Goal: Contribute content: Add original content to the website for others to see

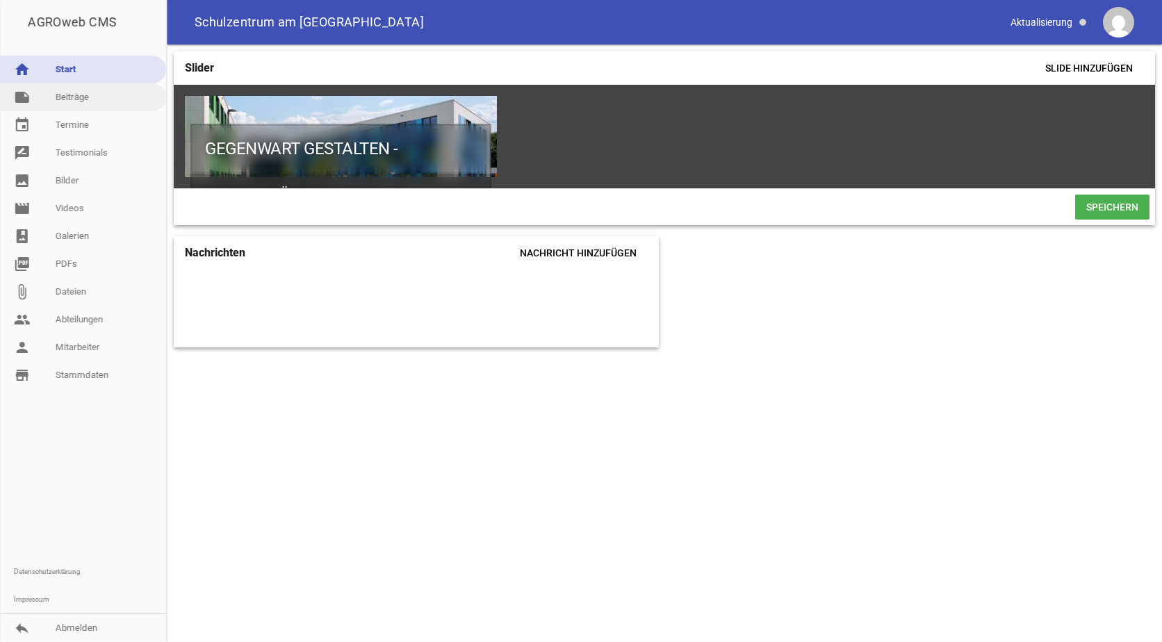
click at [58, 91] on link "note Beiträge" at bounding box center [83, 97] width 166 height 28
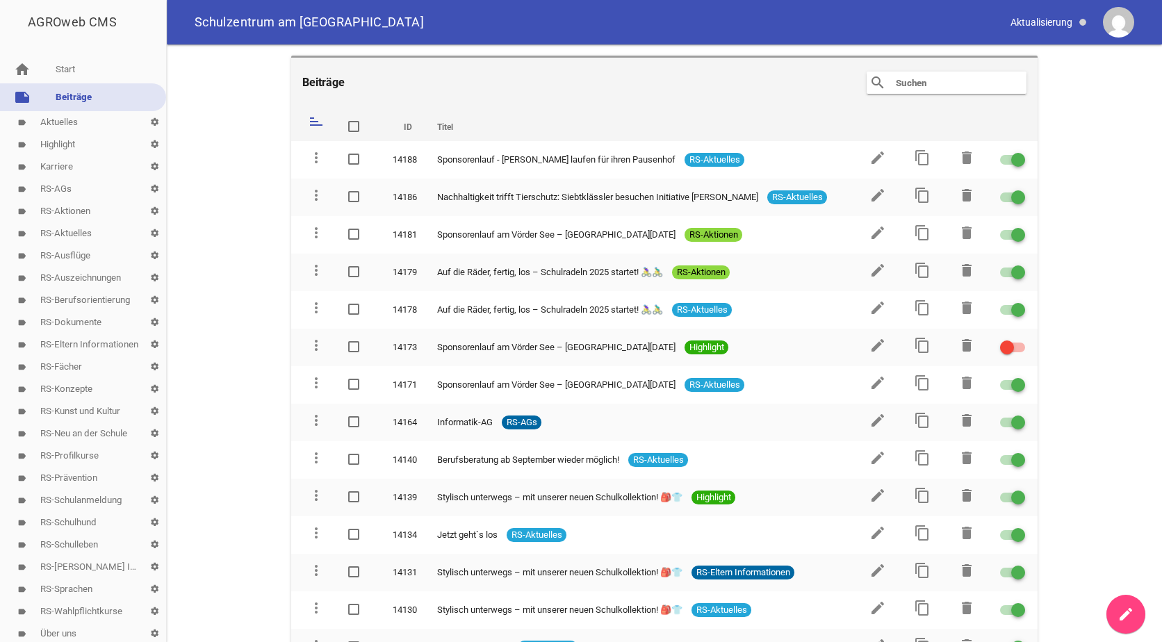
click at [60, 138] on link "label Highlight settings" at bounding box center [83, 144] width 166 height 22
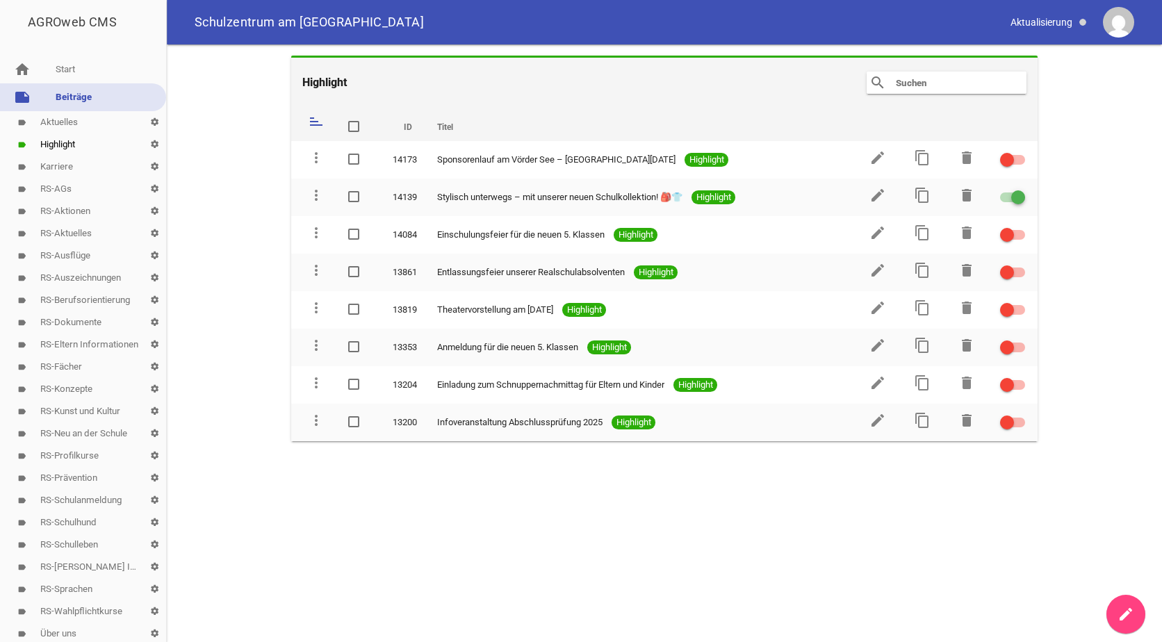
click at [1129, 606] on icon "create" at bounding box center [1125, 614] width 17 height 17
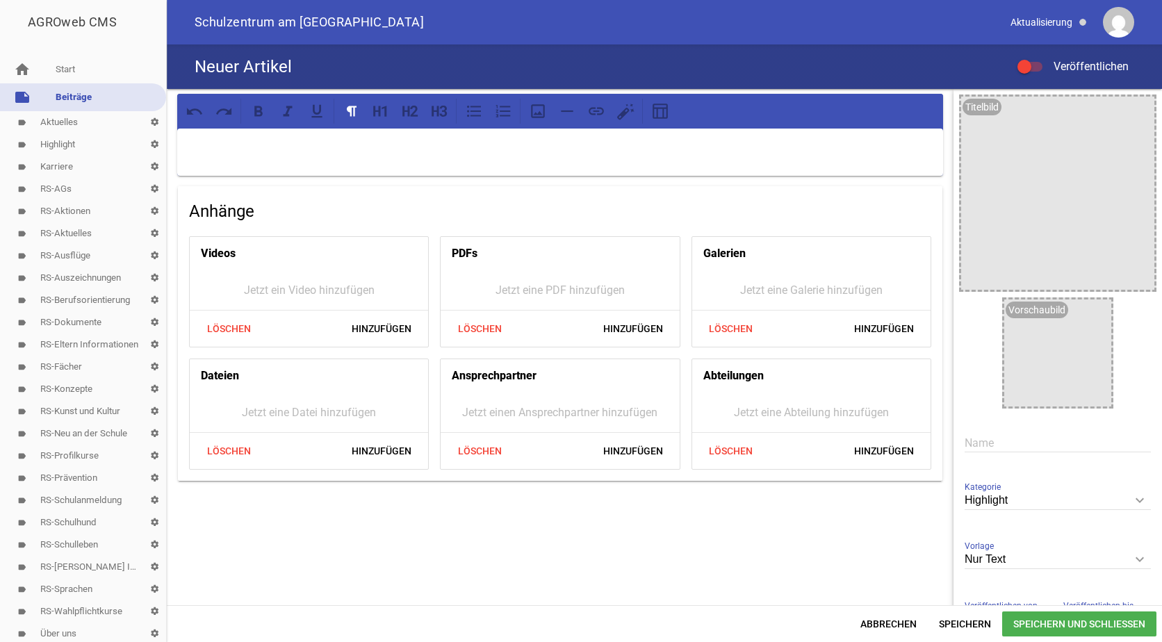
click at [973, 440] on input "text" at bounding box center [1057, 443] width 186 height 19
click at [982, 440] on input "Berusmesse" at bounding box center [1057, 443] width 186 height 19
click at [1034, 439] on input "Berufsmesse" at bounding box center [1057, 443] width 186 height 19
type input "Berufsmesse "Chance Handwerk" am [DATE]"
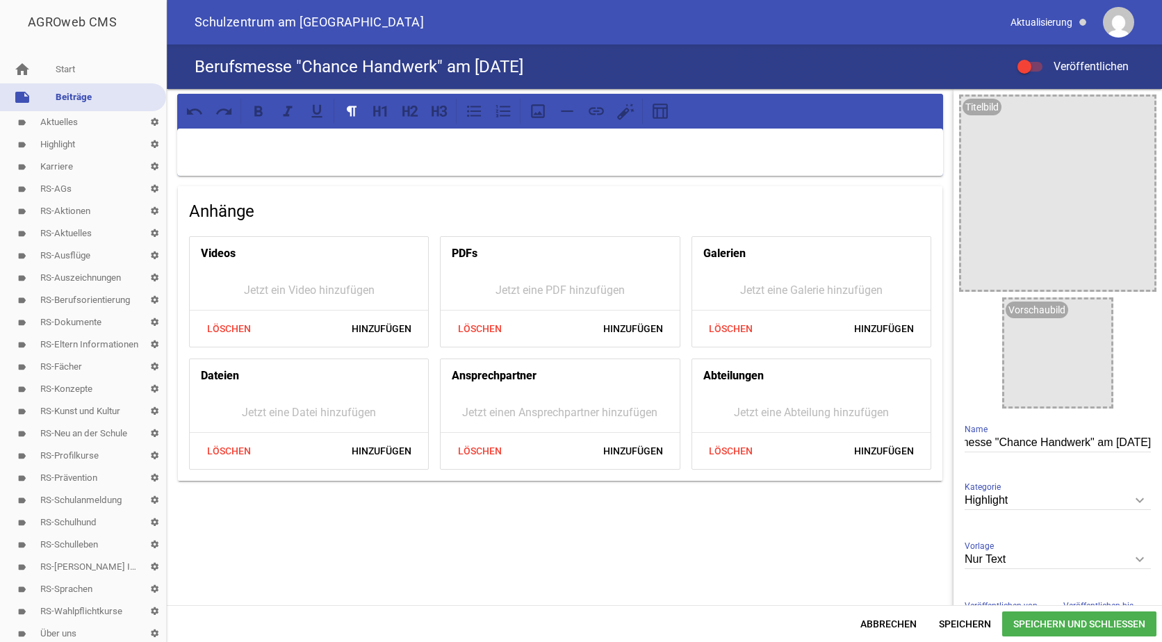
scroll to position [0, 0]
click at [1128, 560] on icon "keyboard_arrow_down" at bounding box center [1139, 559] width 22 height 22
click at [1127, 560] on input "Nur Text" at bounding box center [1057, 559] width 186 height 19
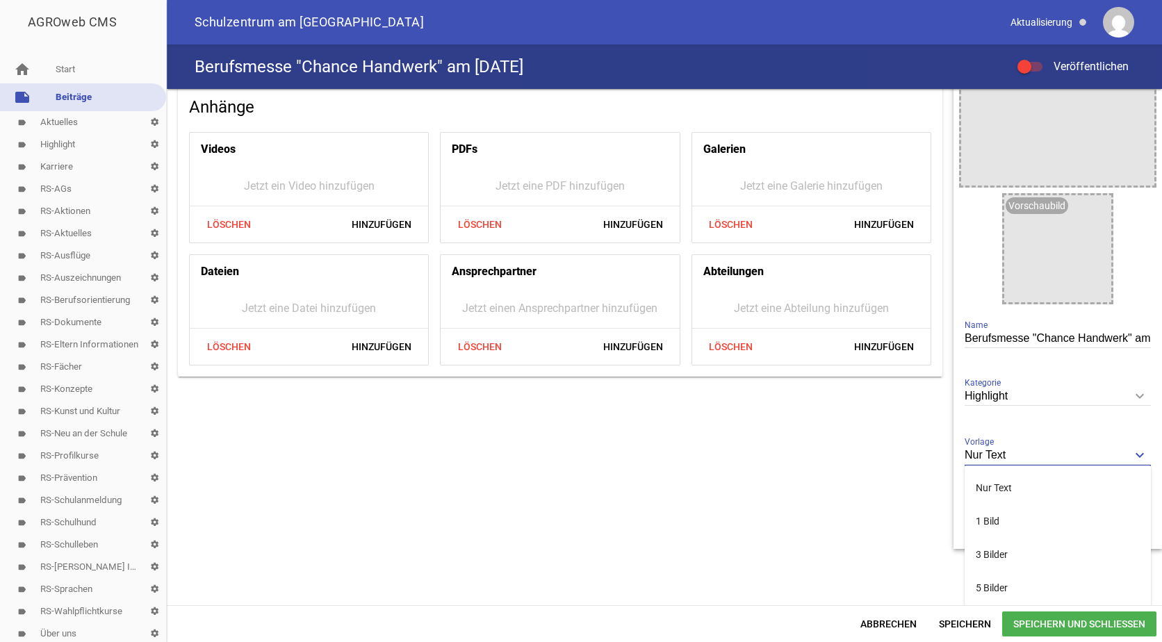
scroll to position [110, 0]
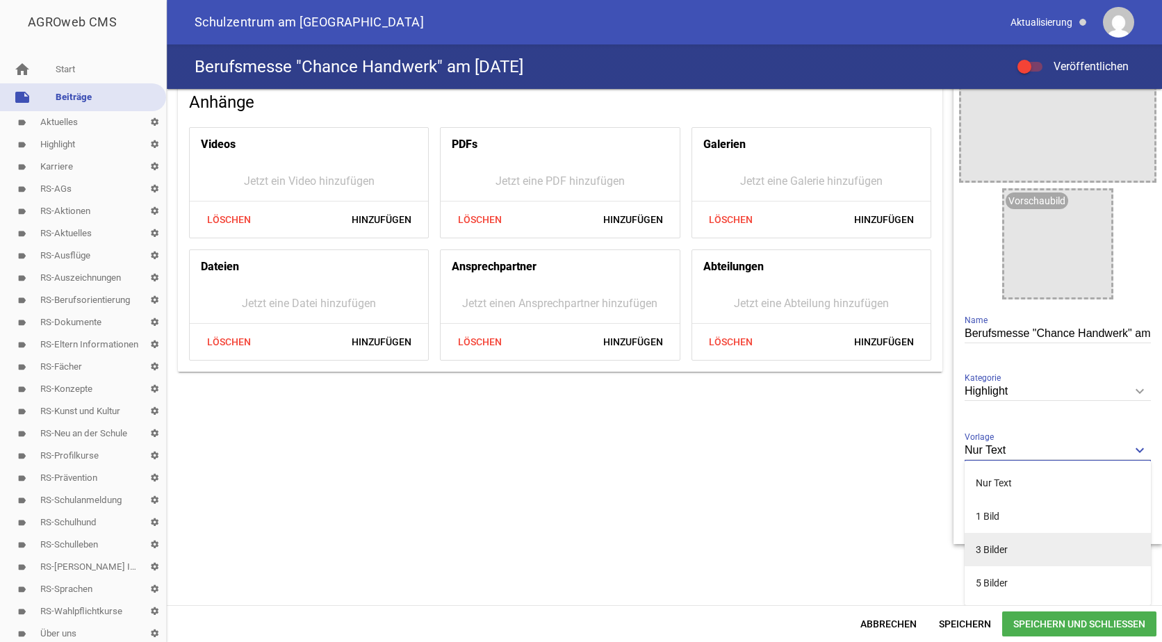
click at [988, 543] on li "3 Bilder" at bounding box center [1057, 549] width 186 height 33
type input "3 Bilder"
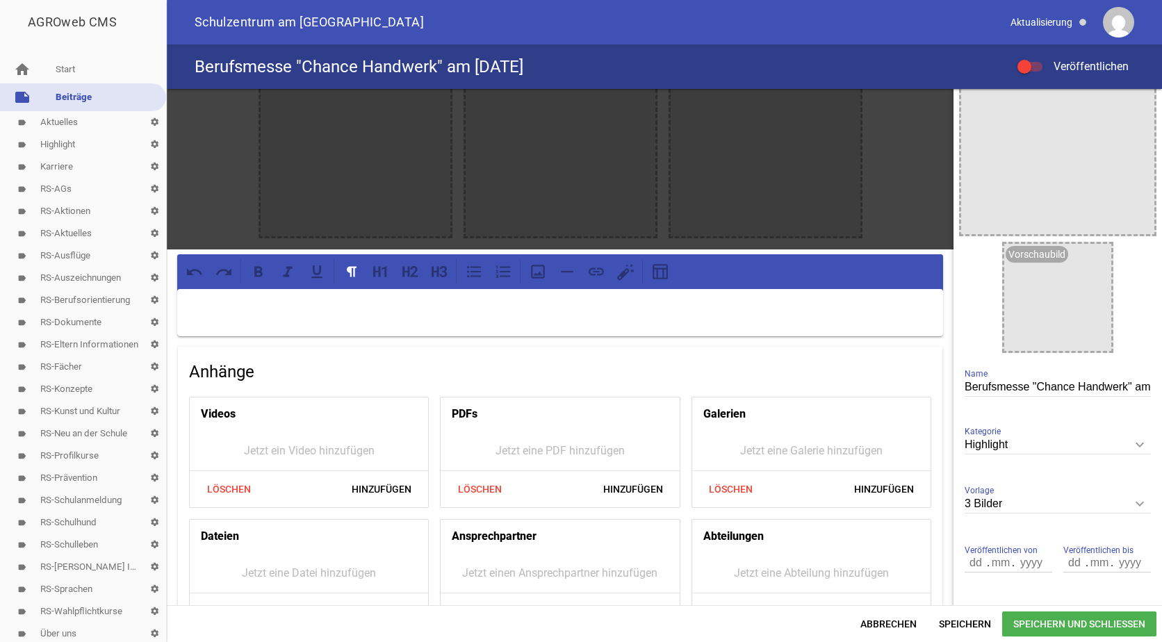
scroll to position [0, 0]
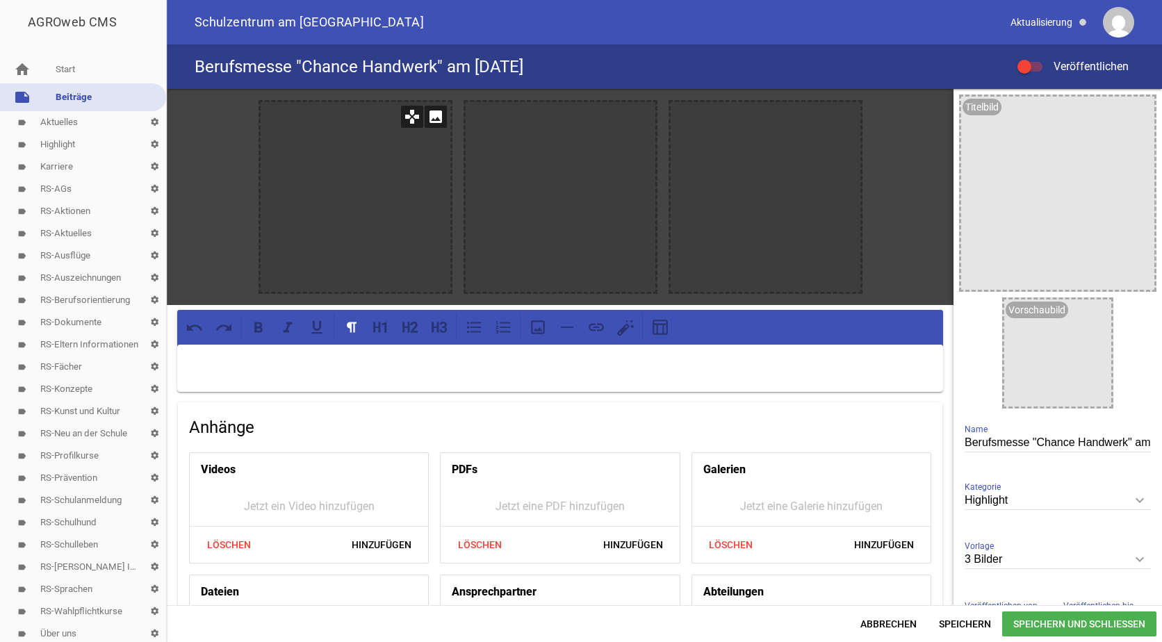
click at [434, 121] on icon "image" at bounding box center [435, 117] width 22 height 22
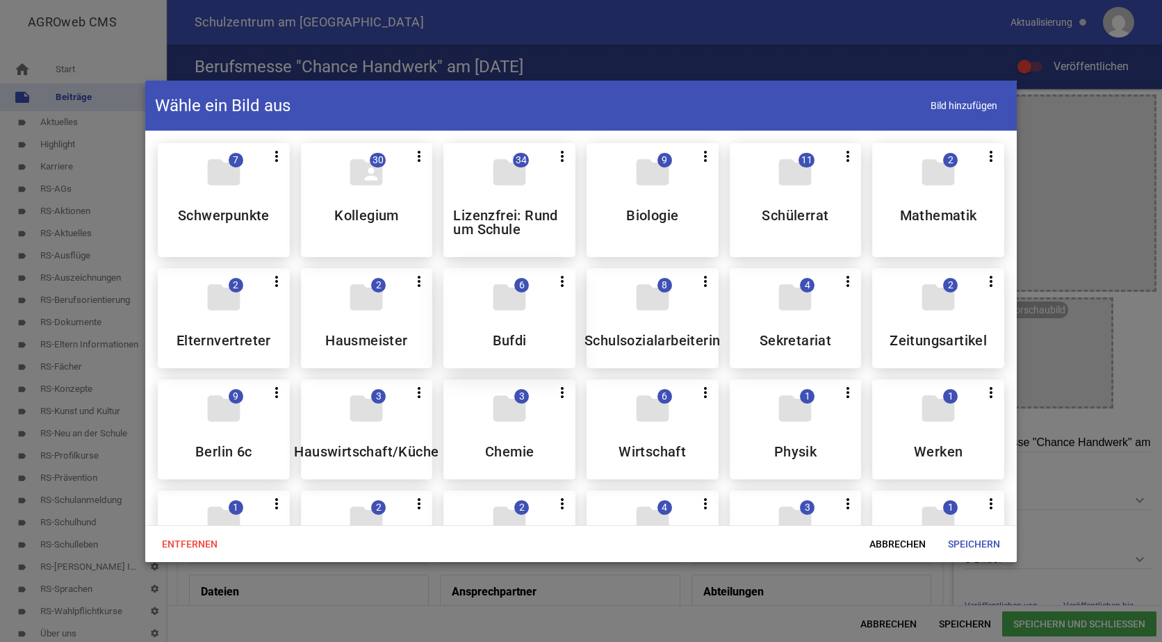
scroll to position [69, 0]
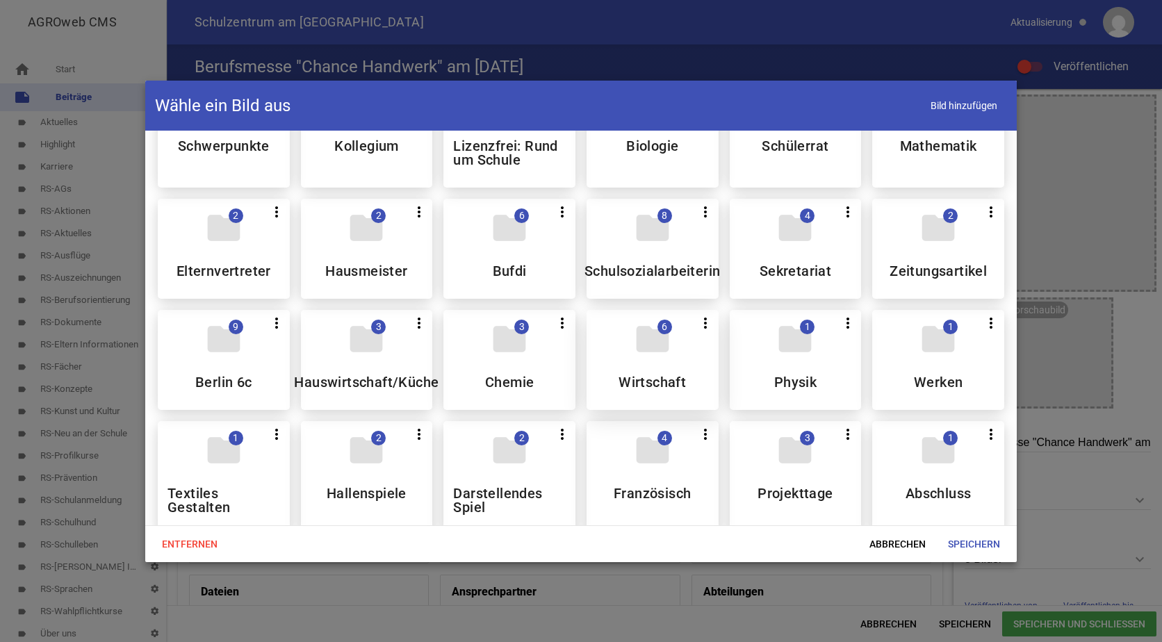
click at [619, 357] on div "folder 6 more_vert Teilen Bearbeiten Löschen Wirtschaft" at bounding box center [652, 360] width 132 height 100
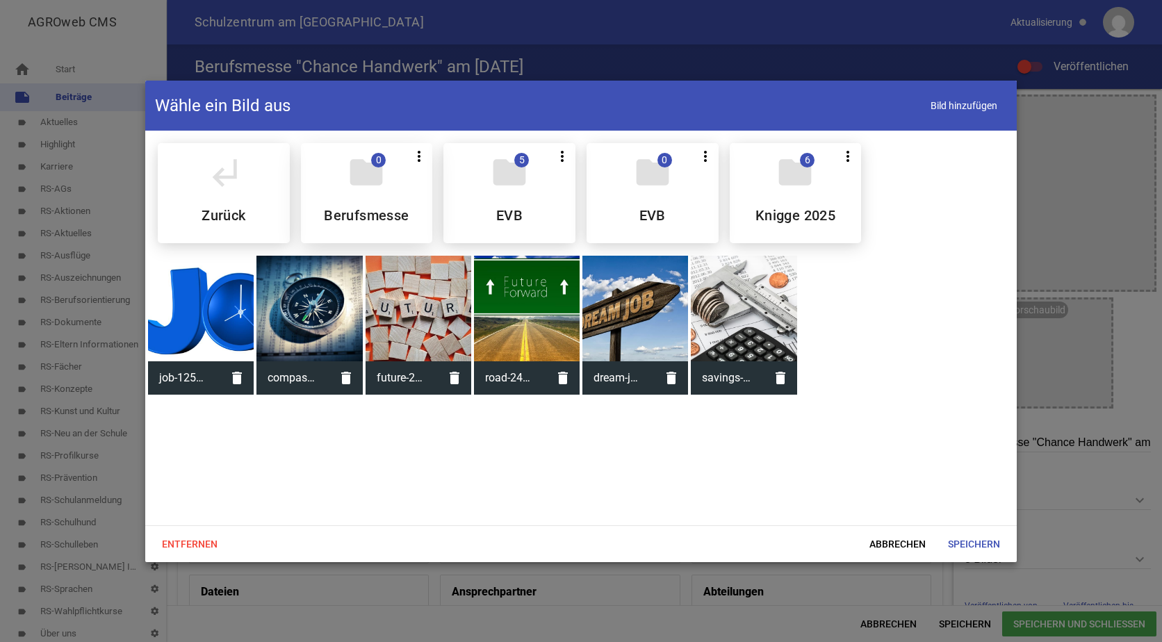
click at [360, 195] on div "folder 0 more_vert Teilen Bearbeiten Löschen Berufsmesse" at bounding box center [367, 193] width 132 height 100
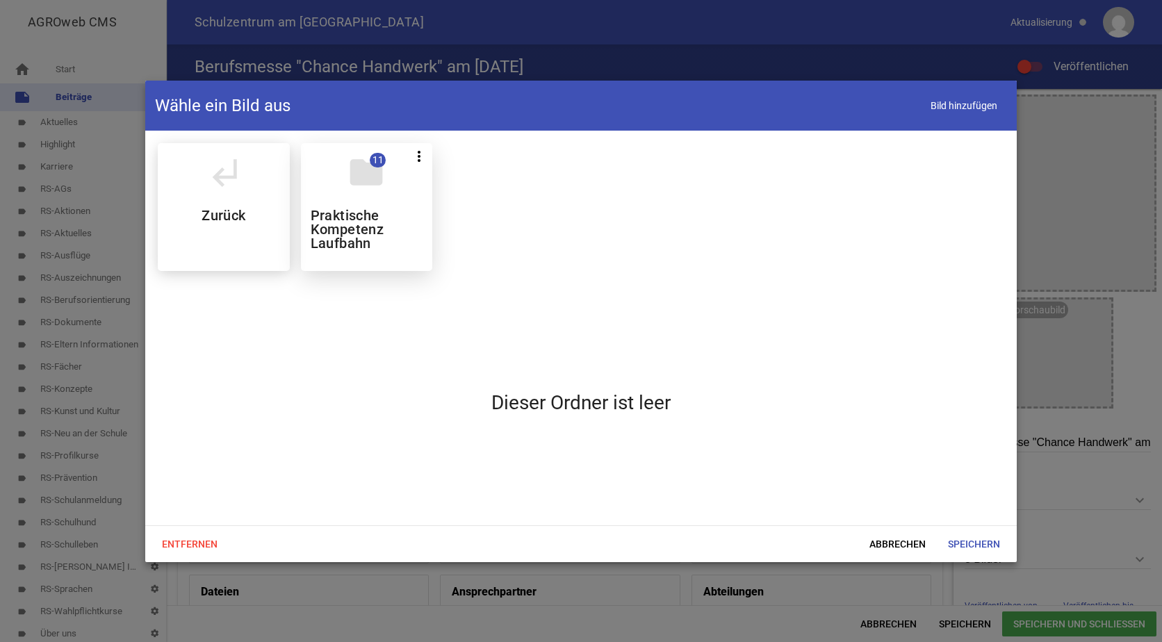
click at [363, 232] on h5 "Praktische Kompetenz Laufbahn" at bounding box center [367, 229] width 113 height 42
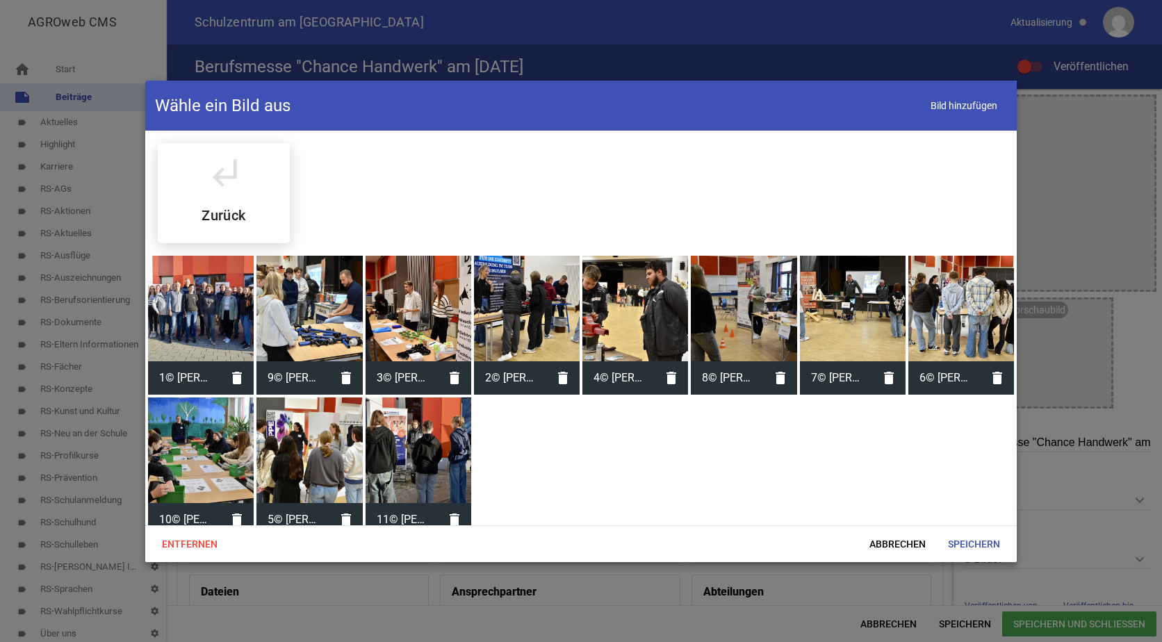
click at [311, 432] on div at bounding box center [309, 450] width 106 height 106
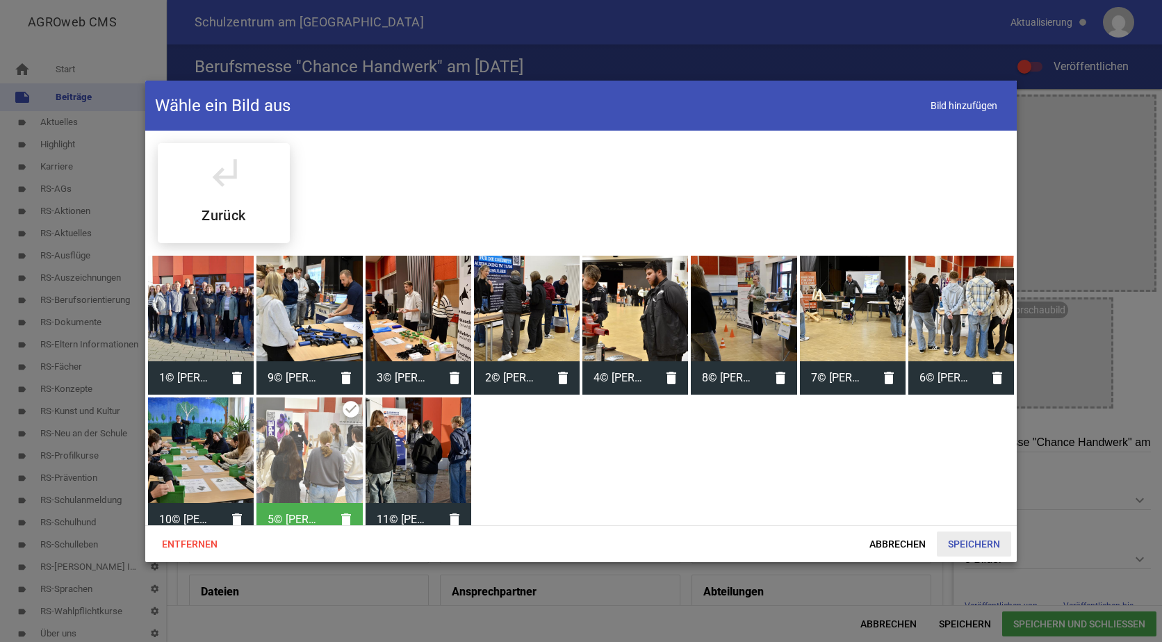
click at [963, 539] on span "Speichern" at bounding box center [973, 543] width 74 height 25
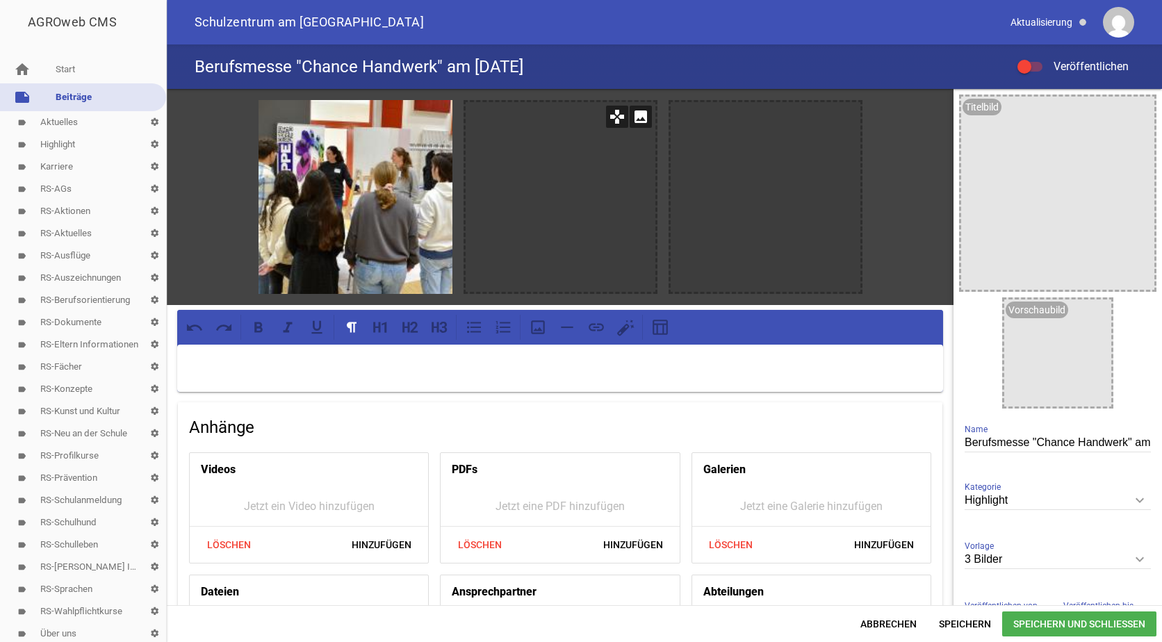
click at [633, 116] on icon "image" at bounding box center [640, 117] width 22 height 22
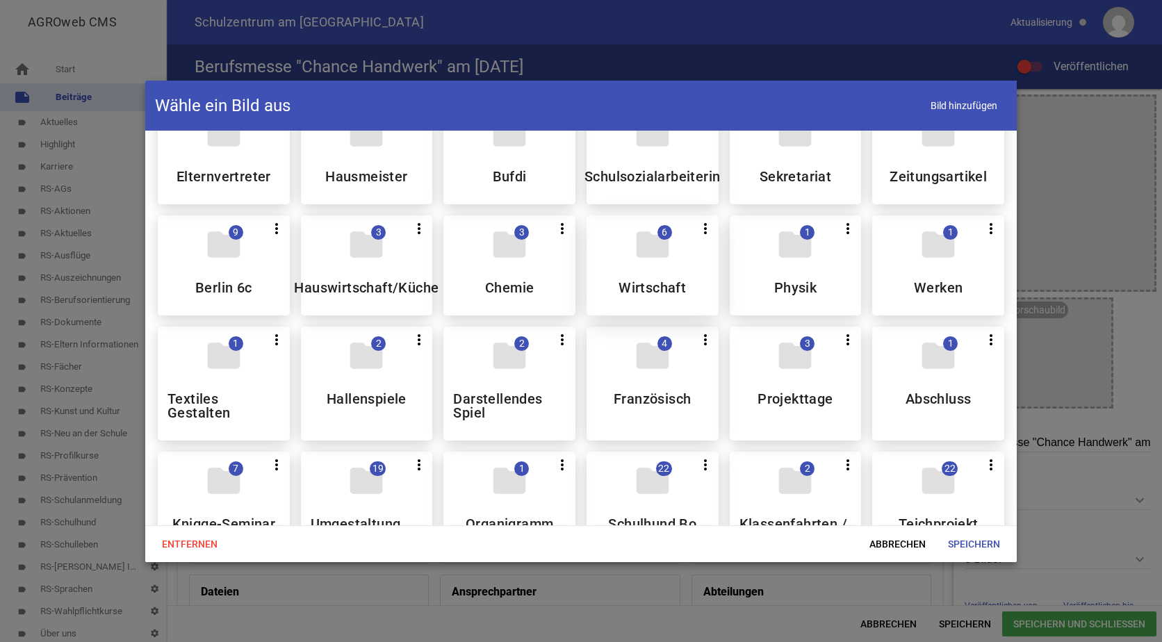
scroll to position [139, 0]
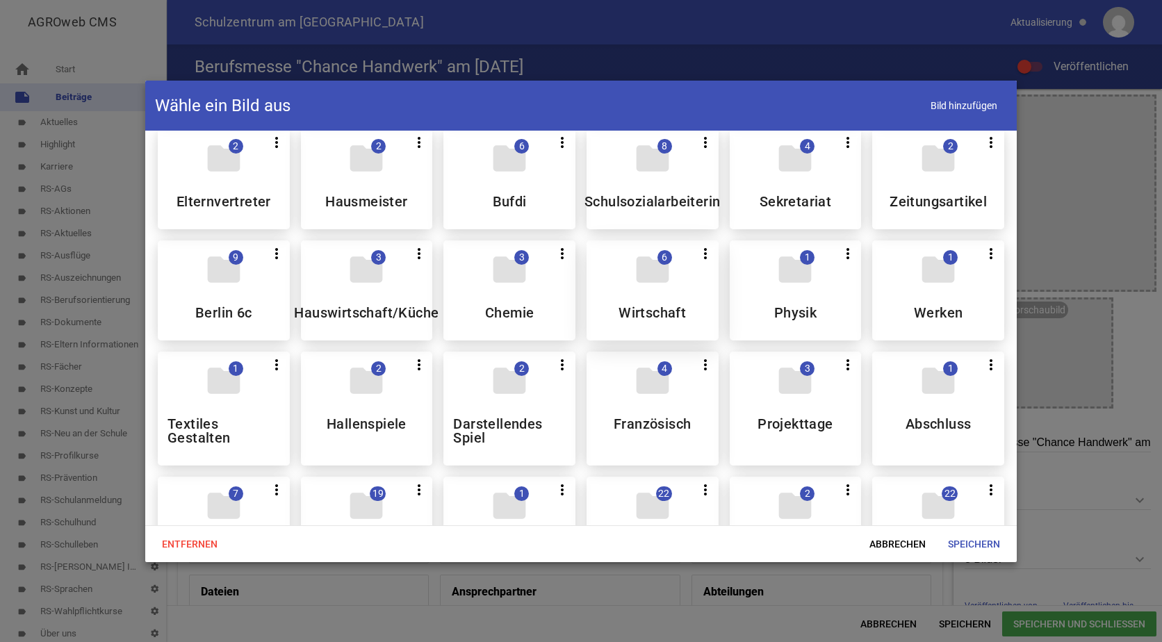
click at [657, 300] on div "folder 6 more_vert Teilen Bearbeiten Löschen Wirtschaft" at bounding box center [652, 290] width 132 height 100
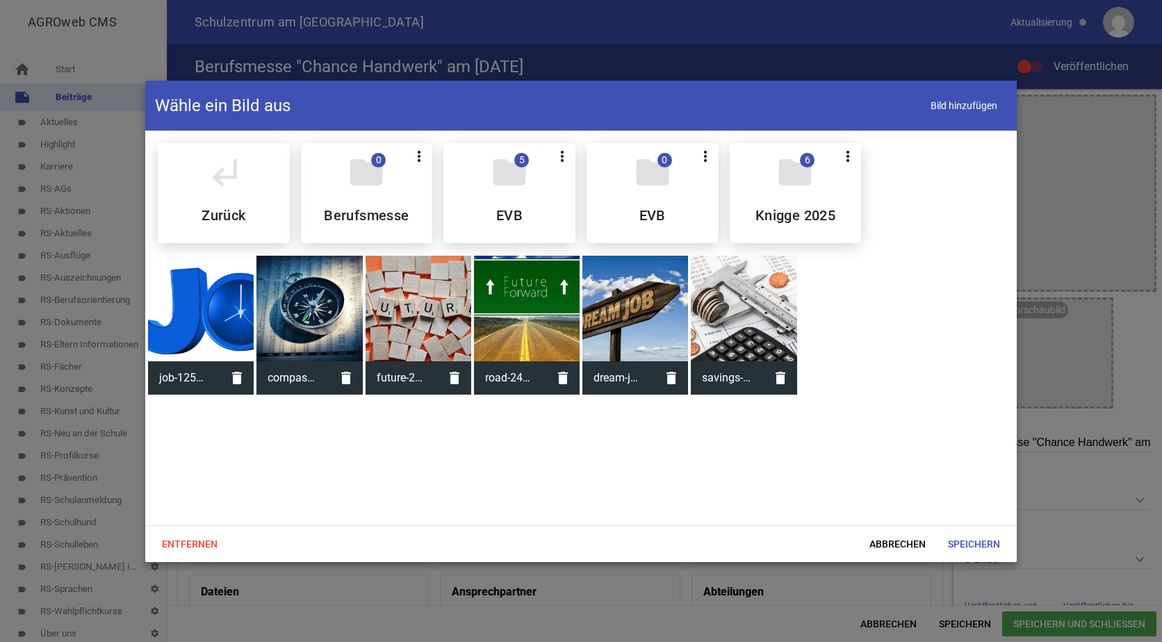
scroll to position [0, 0]
click at [421, 295] on div at bounding box center [418, 309] width 106 height 106
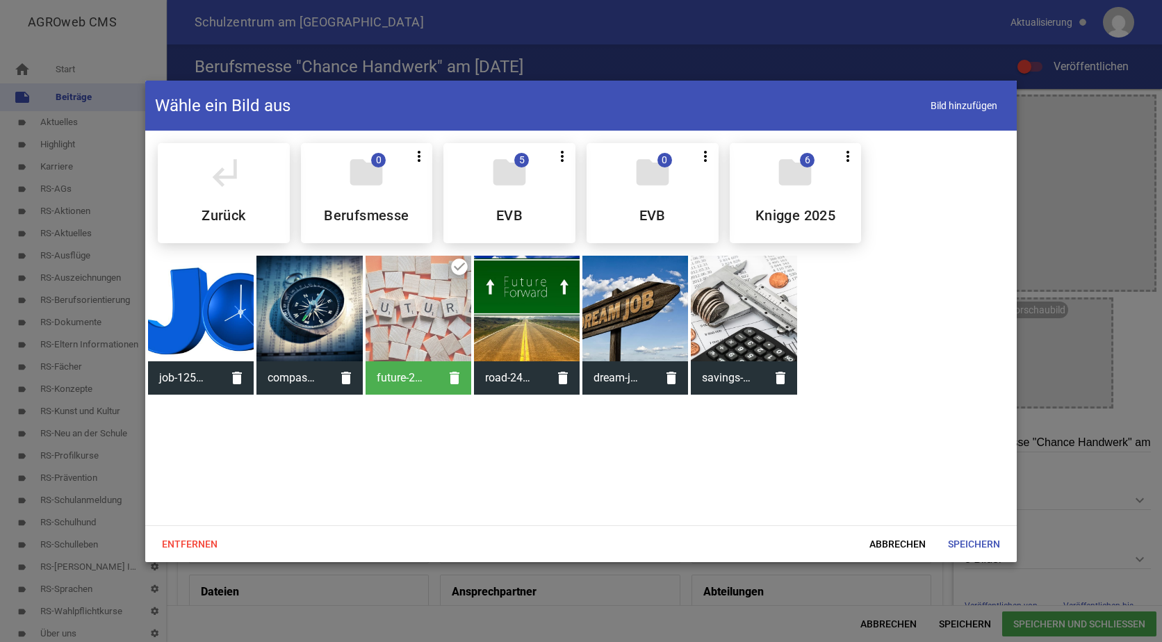
click at [457, 268] on div "future-2372183.jpg delete" at bounding box center [418, 325] width 106 height 139
click at [382, 181] on icon "folder" at bounding box center [366, 172] width 39 height 39
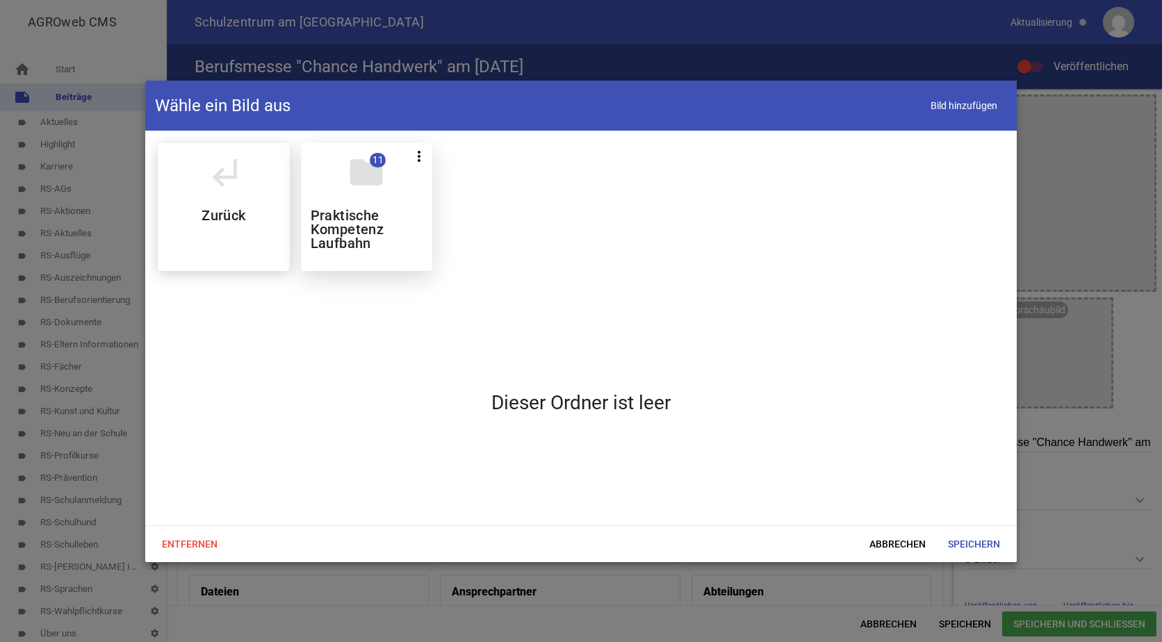
click at [361, 237] on h5 "Praktische Kompetenz Laufbahn" at bounding box center [367, 229] width 113 height 42
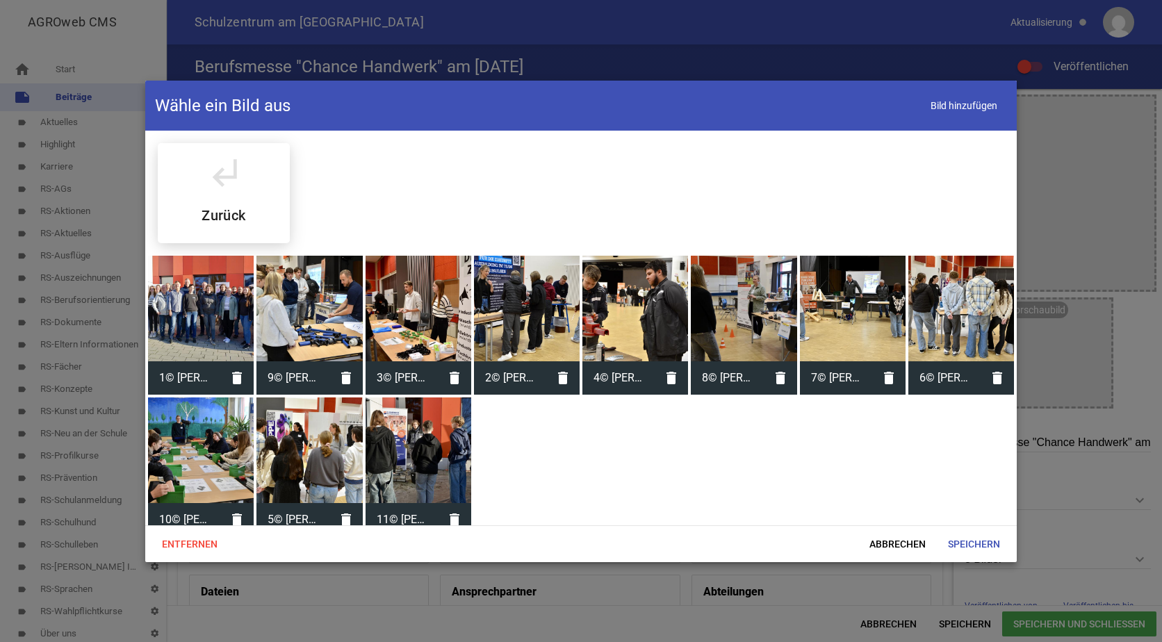
click at [436, 440] on div at bounding box center [418, 450] width 106 height 106
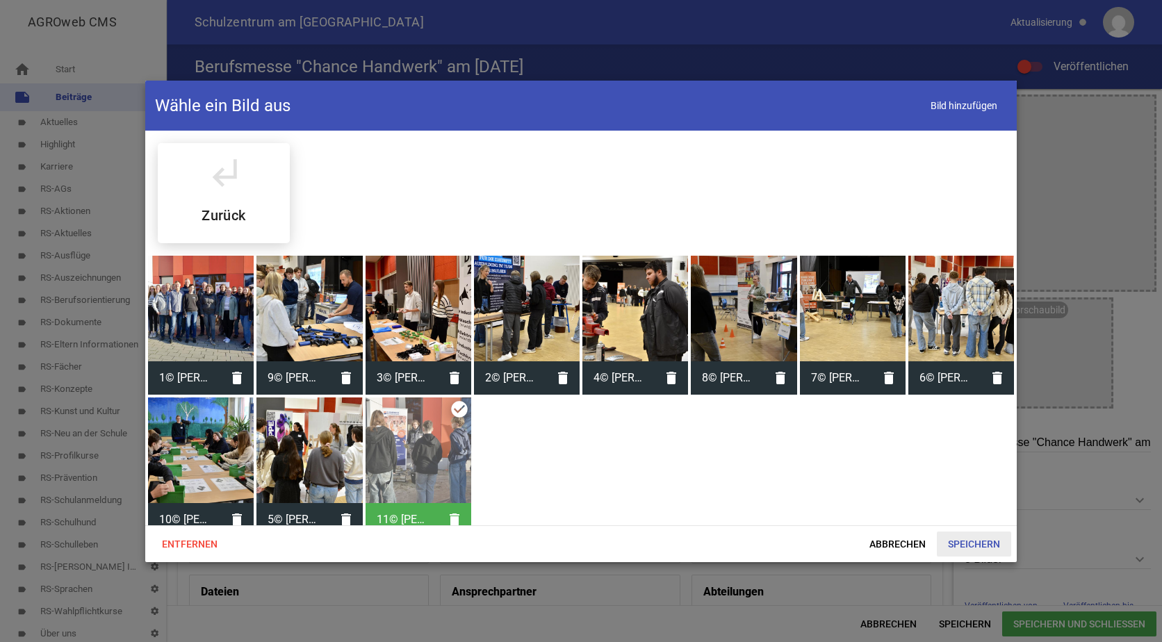
click at [984, 543] on span "Speichern" at bounding box center [973, 543] width 74 height 25
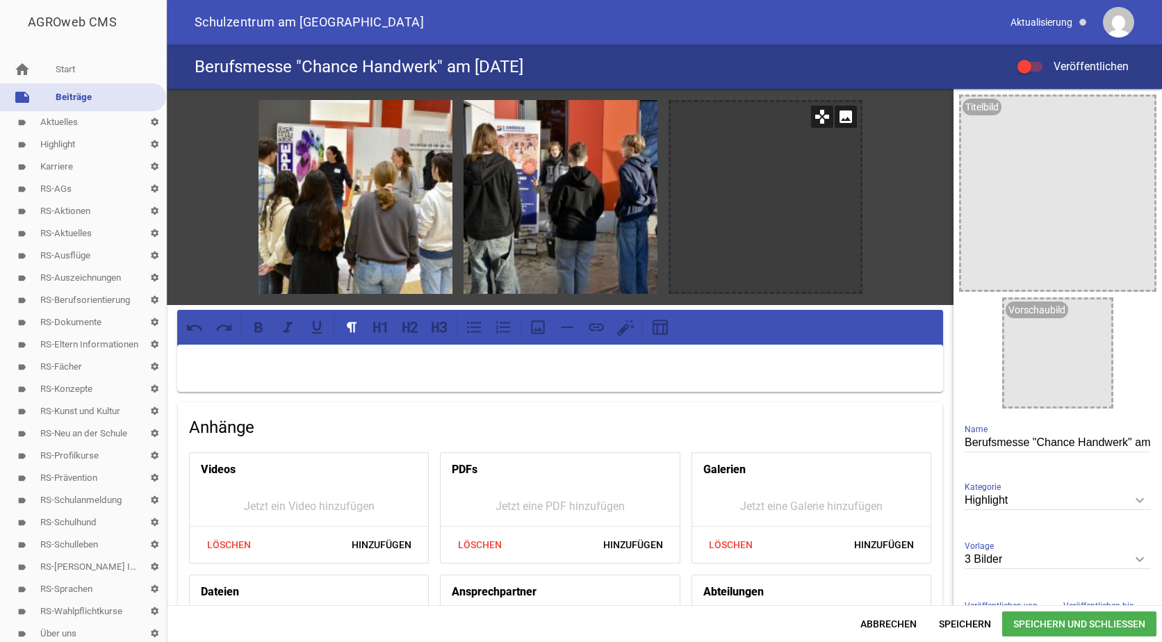
click at [841, 122] on icon "image" at bounding box center [845, 117] width 22 height 22
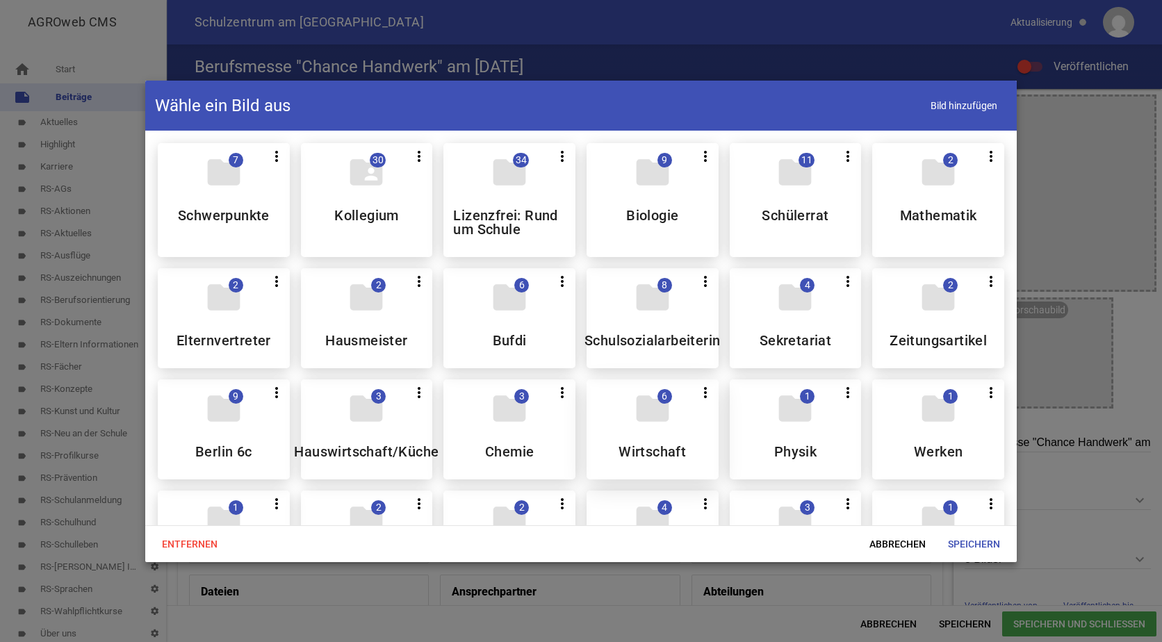
click at [650, 401] on icon "folder" at bounding box center [652, 408] width 39 height 39
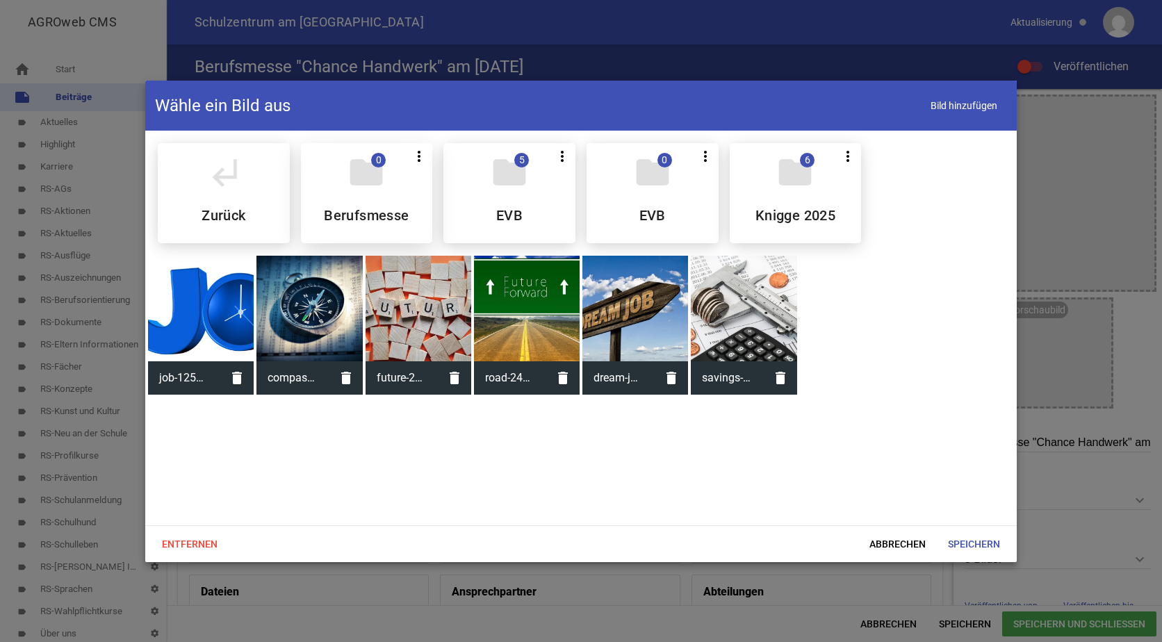
click at [338, 183] on div "folder 0 more_vert Teilen Bearbeiten Löschen Berufsmesse" at bounding box center [367, 193] width 132 height 100
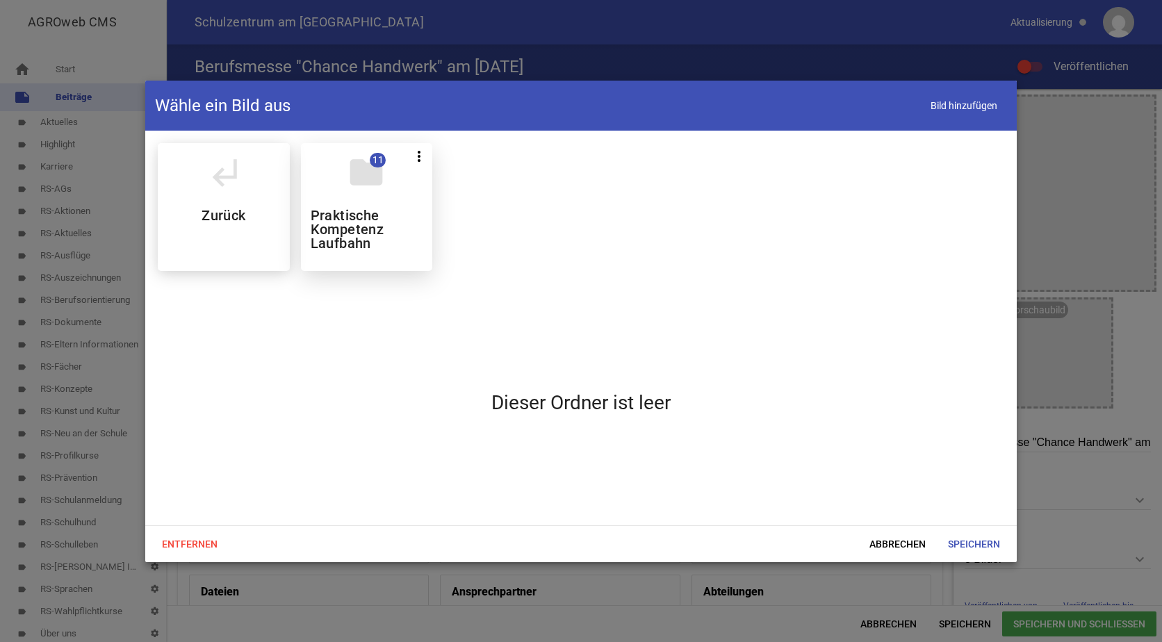
click at [349, 196] on div "folder 11 more_vert Teilen Bearbeiten Löschen Praktische Kompetenz Laufbahn" at bounding box center [367, 207] width 132 height 128
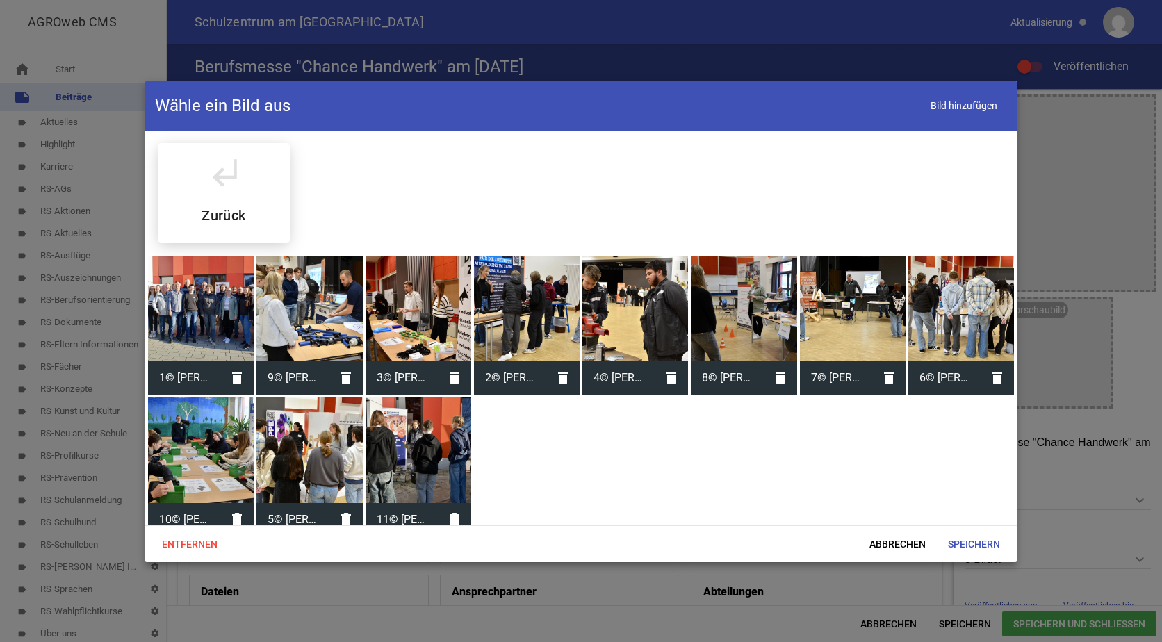
click at [636, 275] on div at bounding box center [635, 309] width 106 height 106
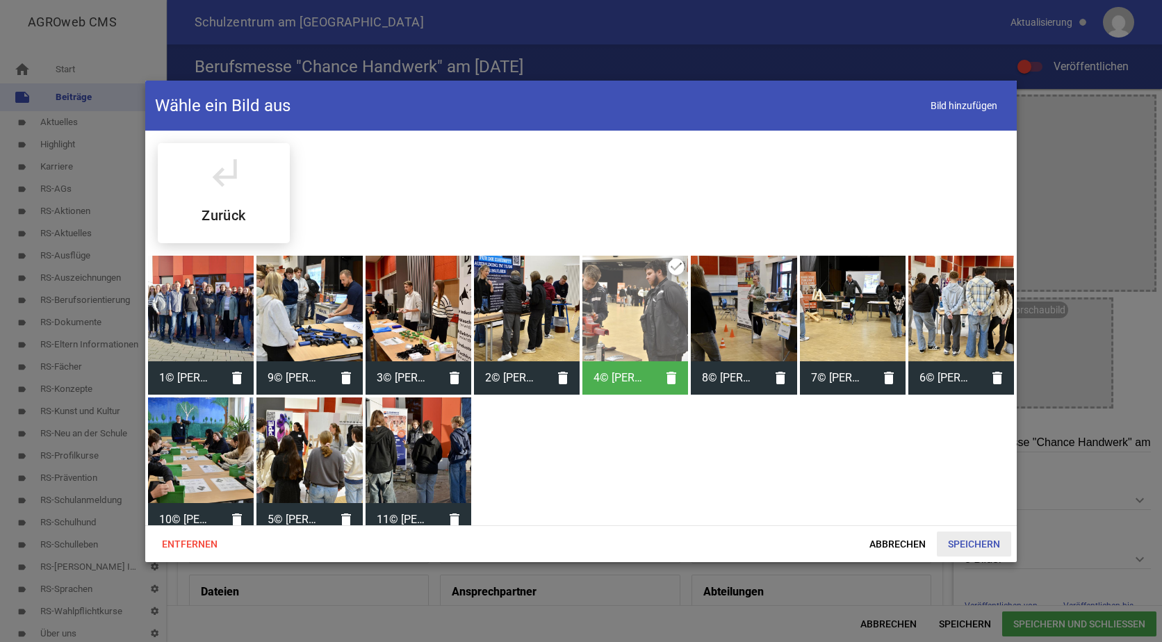
click at [976, 542] on span "Speichern" at bounding box center [973, 543] width 74 height 25
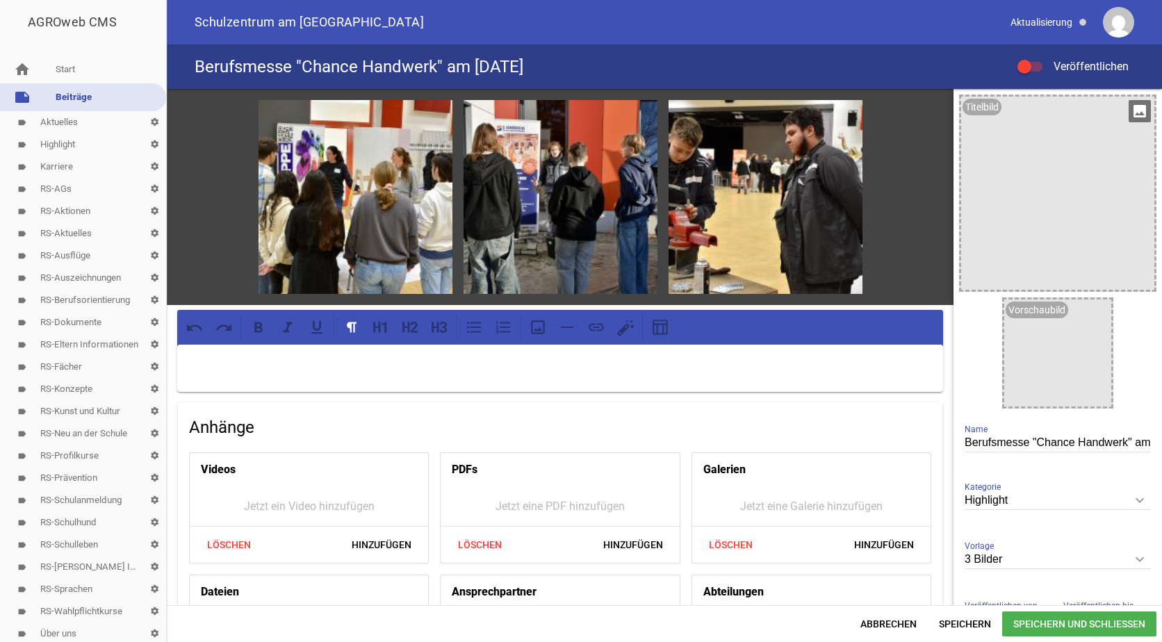
click at [1132, 114] on icon "image" at bounding box center [1139, 111] width 22 height 22
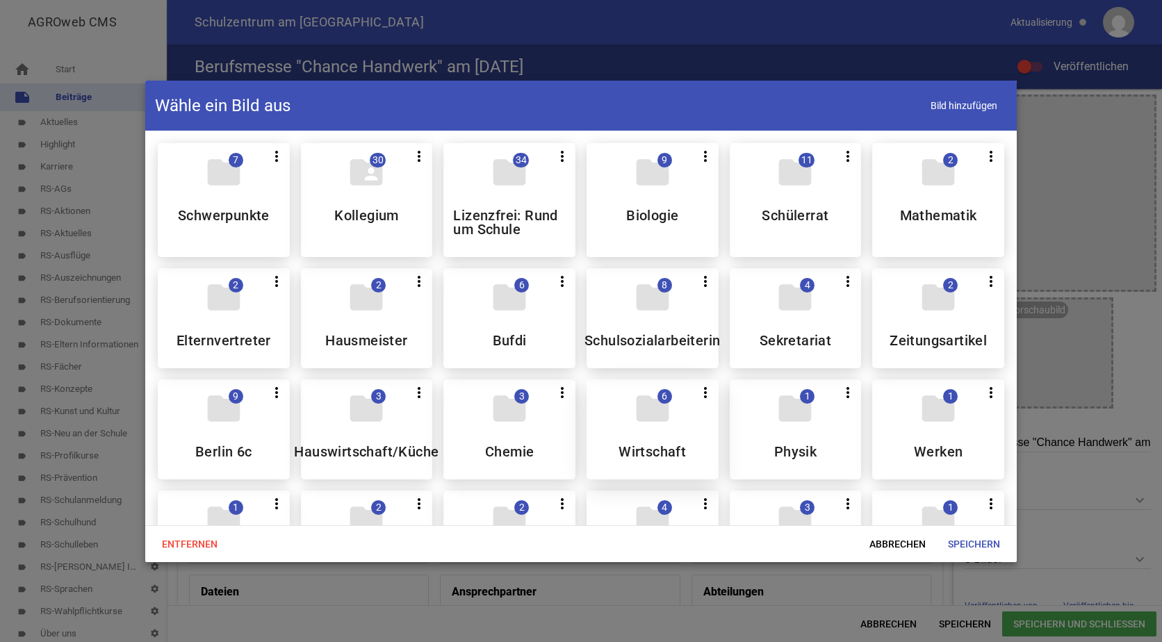
click at [672, 416] on div "folder 6 more_vert Teilen Bearbeiten Löschen Wirtschaft" at bounding box center [652, 429] width 132 height 100
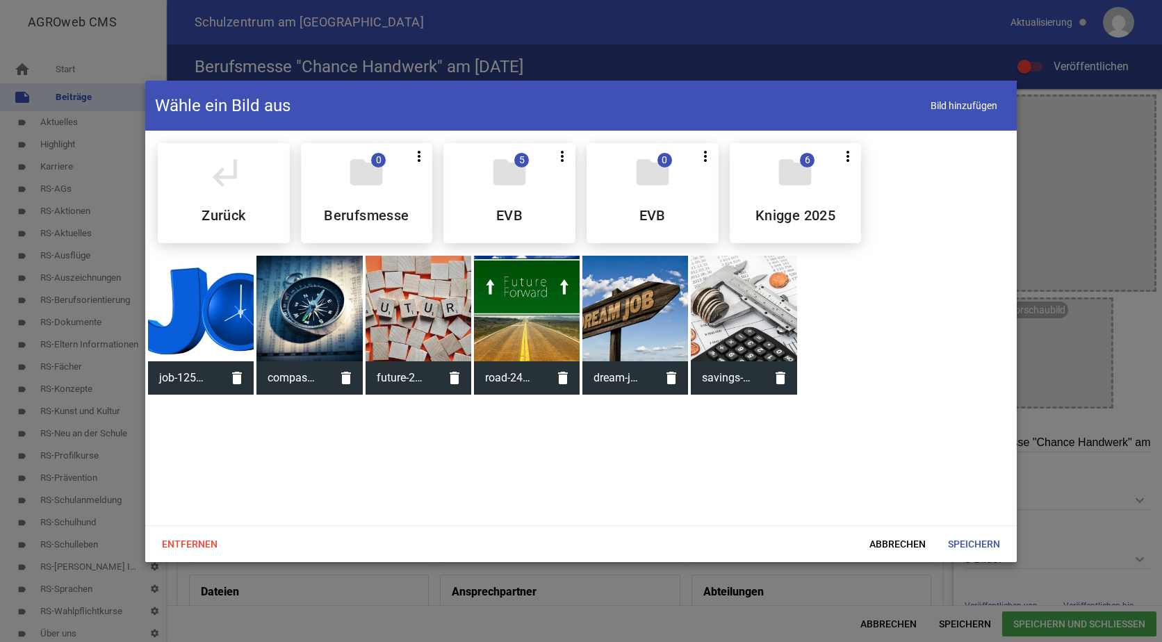
click at [550, 290] on div at bounding box center [527, 309] width 106 height 106
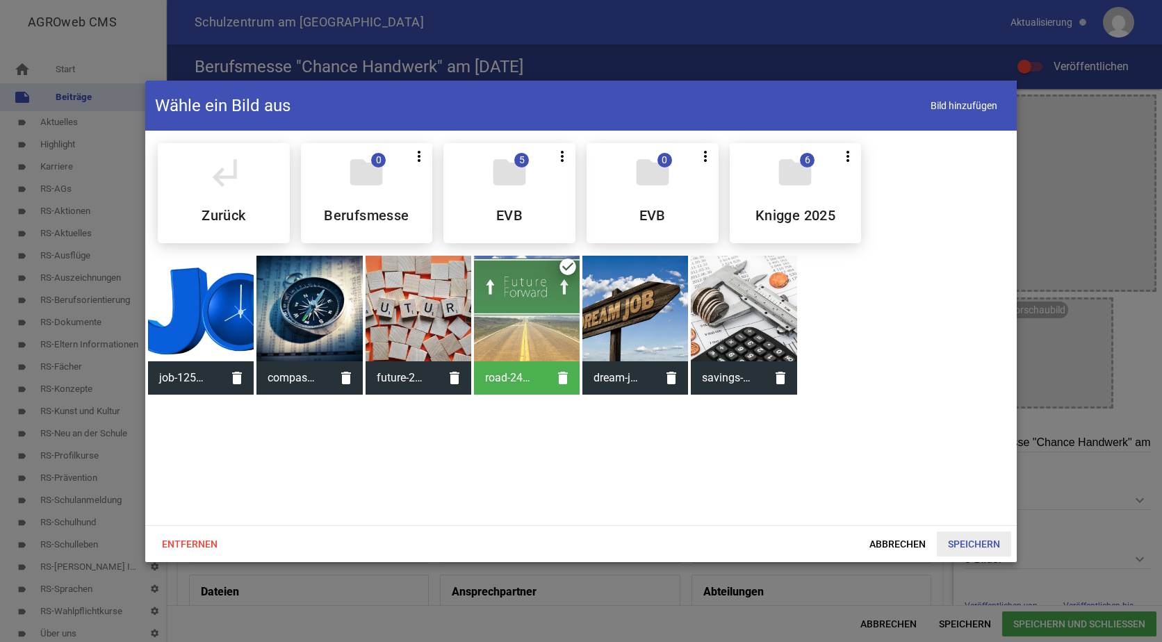
click at [976, 543] on span "Speichern" at bounding box center [973, 543] width 74 height 25
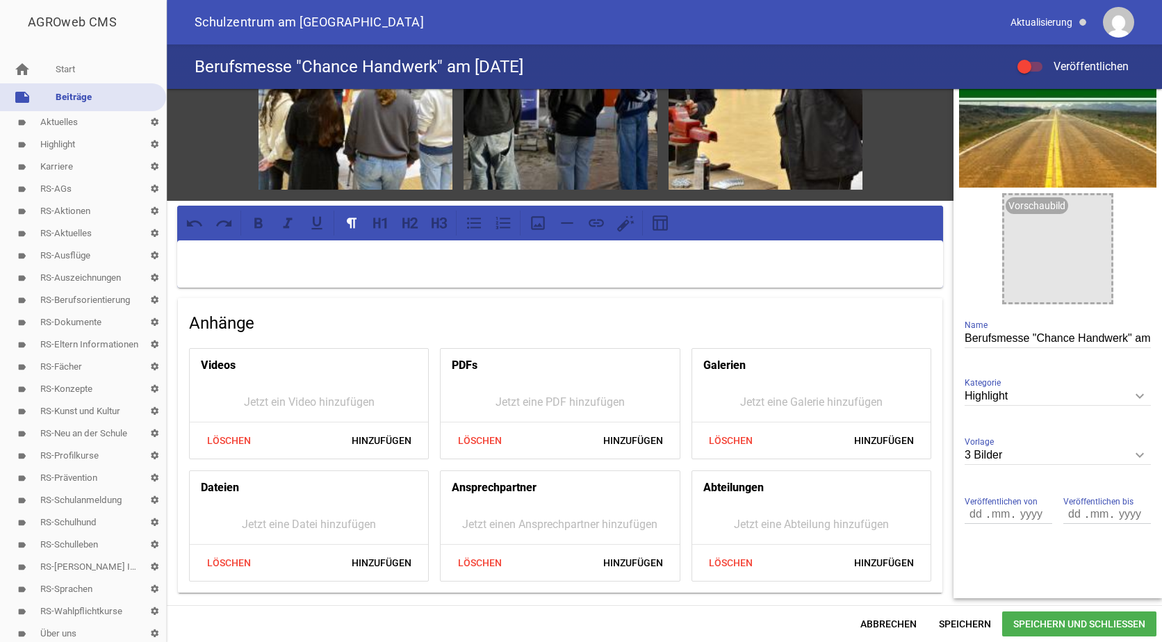
scroll to position [110, 0]
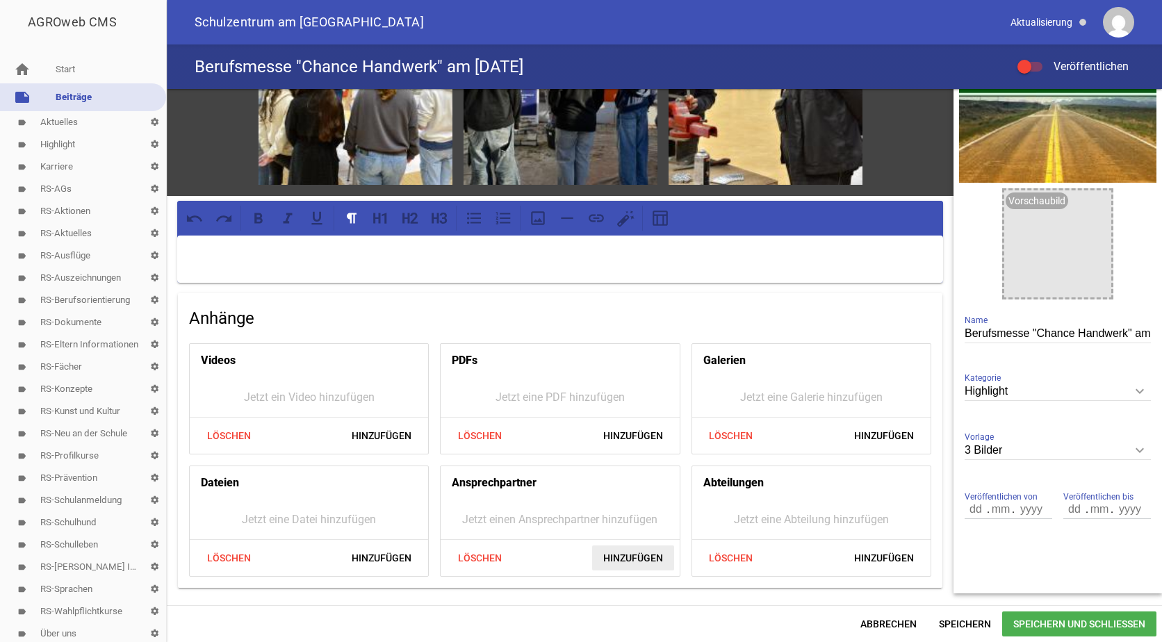
click at [645, 559] on span "Hinzufügen" at bounding box center [633, 557] width 82 height 25
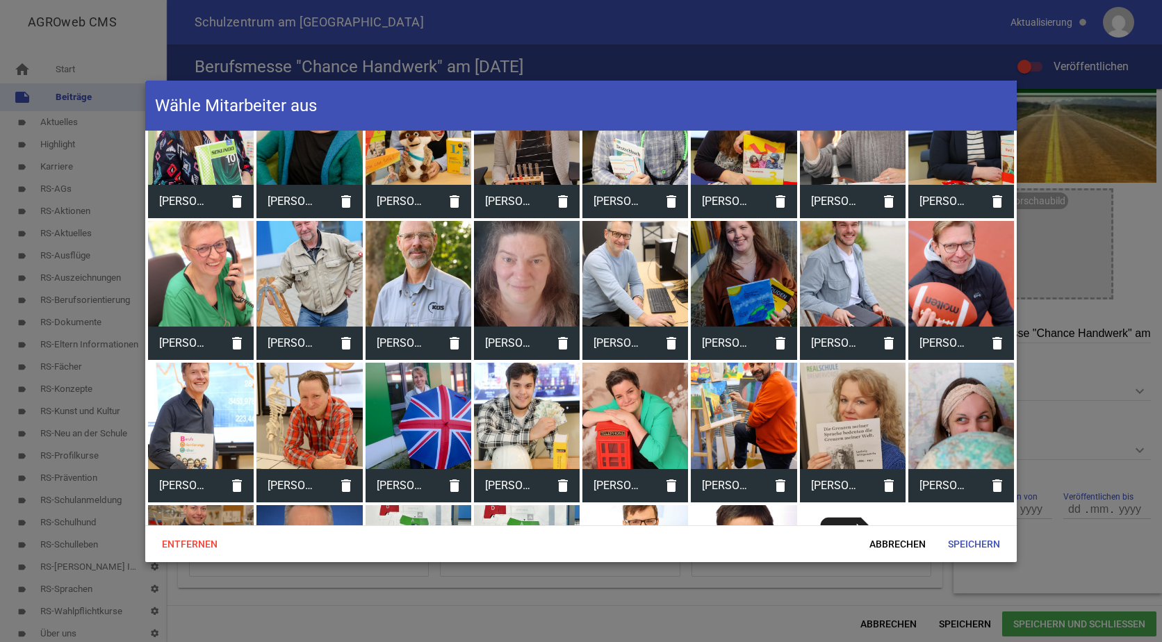
scroll to position [208, 0]
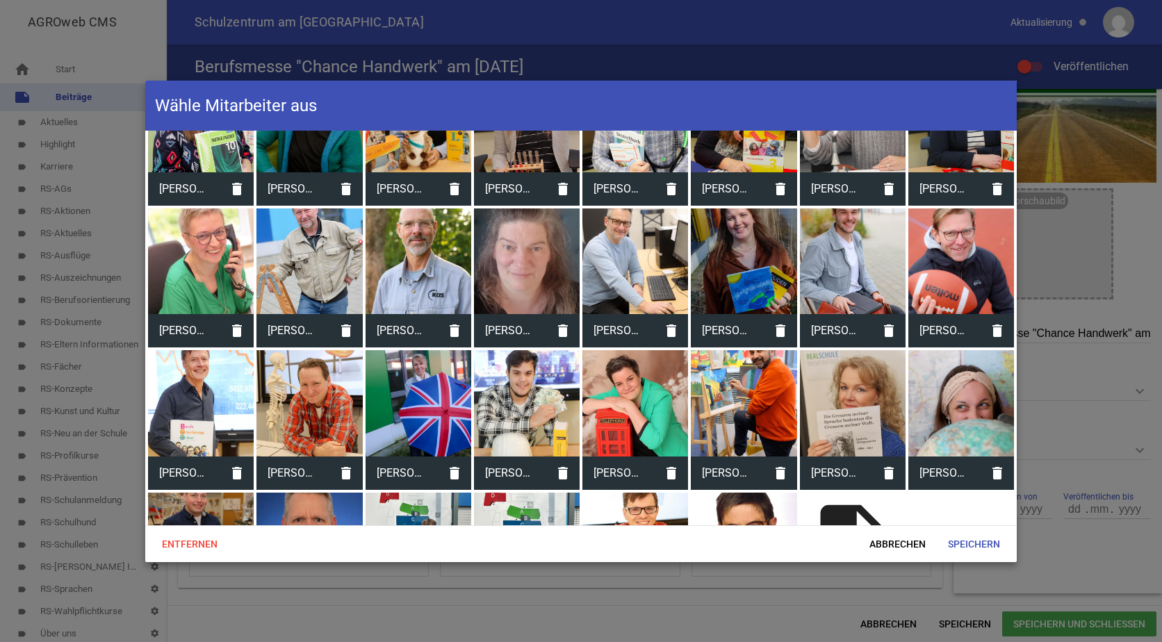
click at [185, 374] on div at bounding box center [201, 403] width 106 height 106
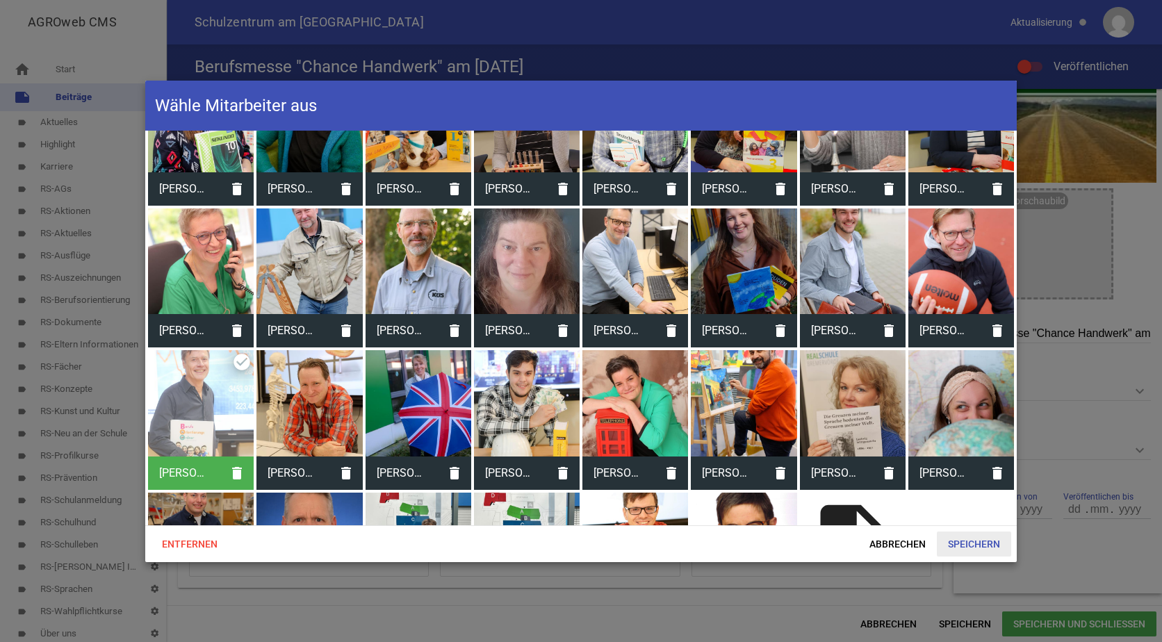
click at [966, 540] on span "Speichern" at bounding box center [973, 543] width 74 height 25
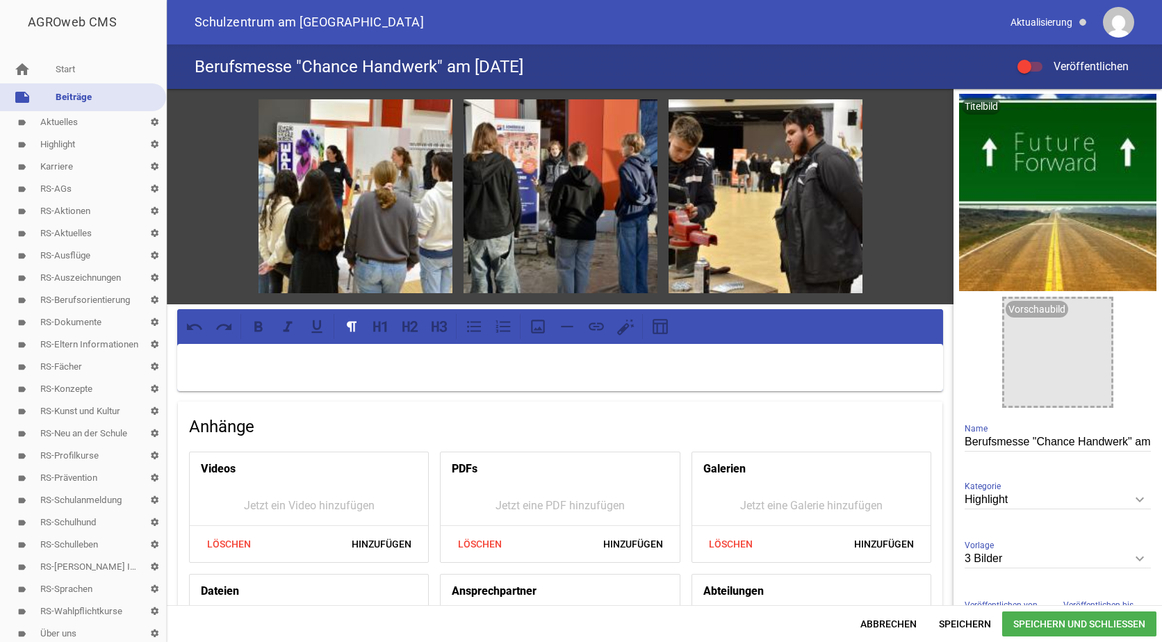
scroll to position [0, 0]
click at [964, 619] on span "Speichern" at bounding box center [964, 623] width 74 height 25
click at [207, 354] on p at bounding box center [560, 362] width 746 height 17
paste div
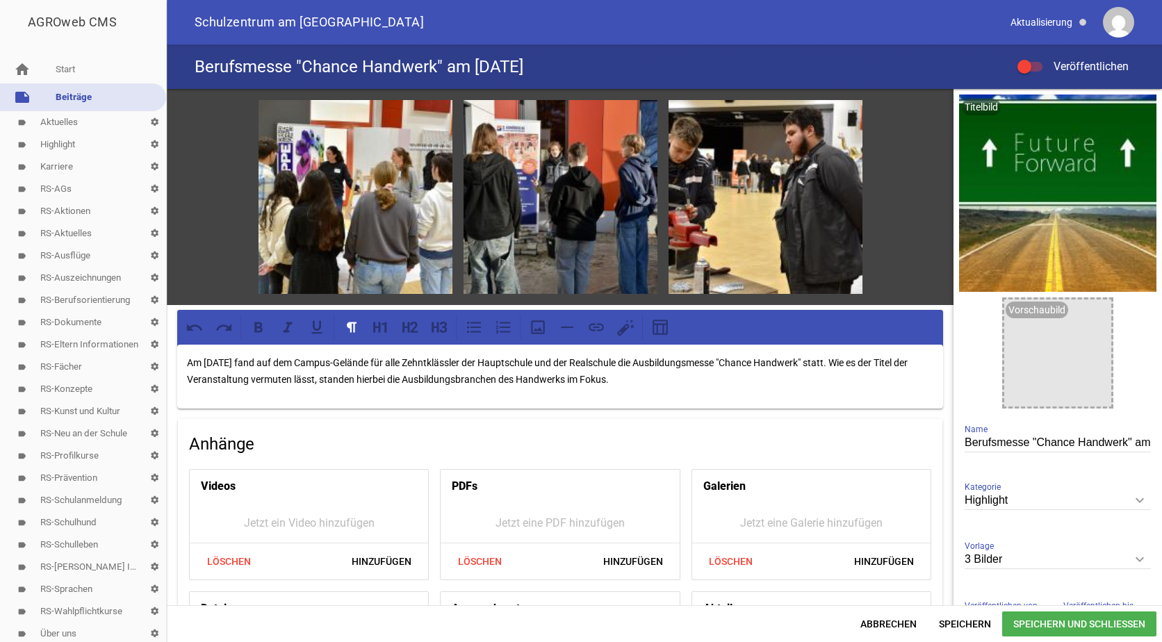
click at [213, 360] on p "Am [DATE] fand auf dem Campus-Gelände für alle Zehntklässler der Hauptschule un…" at bounding box center [560, 370] width 746 height 33
click at [251, 358] on p "Am [DATE] fand auf dem Campus-Gelände für alle Zehntklässler der Hauptschule un…" at bounding box center [560, 370] width 746 height 33
click at [273, 356] on p "Am [DATE] fand auf dem Campus-Gelände für alle Zehntklässler der Hauptschule un…" at bounding box center [560, 370] width 746 height 33
click at [387, 377] on p "Am [DATE] findet auf dem Campus-Gelände für alle Zehntklässler der Hauptschule …" at bounding box center [560, 370] width 746 height 33
drag, startPoint x: 597, startPoint y: 375, endPoint x: 548, endPoint y: 374, distance: 49.3
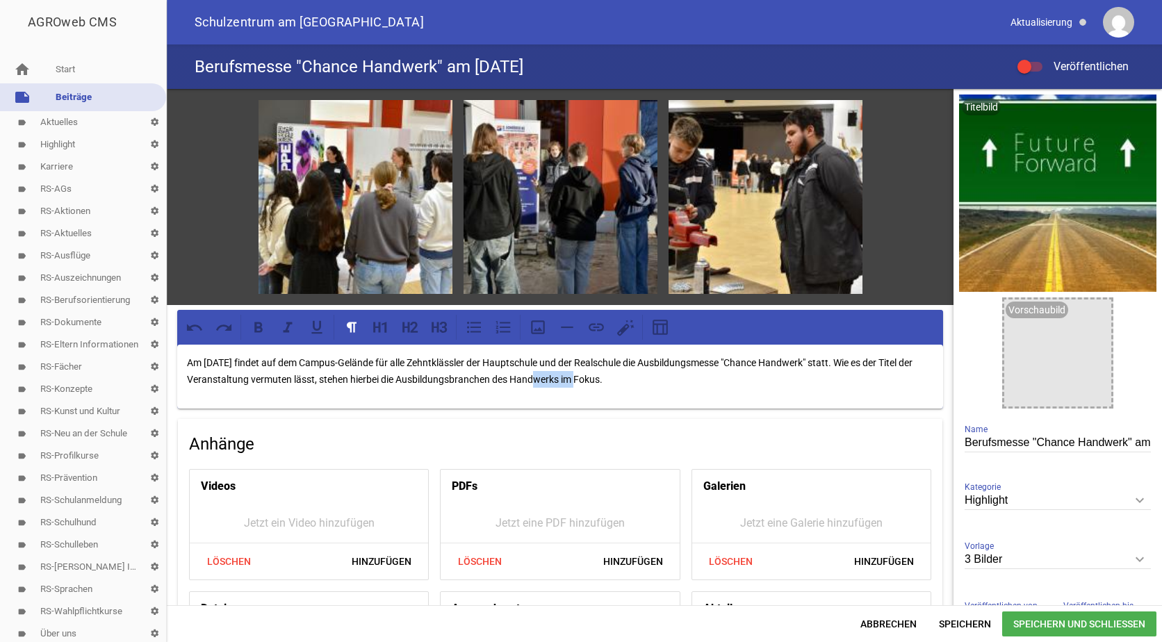
click at [548, 374] on p "Am [DATE] findet auf dem Campus-Gelände für alle Zehntklässler der Hauptschule …" at bounding box center [560, 370] width 746 height 33
click at [258, 329] on icon at bounding box center [258, 327] width 8 height 10
drag, startPoint x: 250, startPoint y: 361, endPoint x: 206, endPoint y: 358, distance: 44.5
click at [206, 358] on p "Am [DATE] findet auf dem Campus-Gelände für alle Zehntklässler der Hauptschule …" at bounding box center [560, 370] width 746 height 33
click at [251, 324] on icon at bounding box center [258, 327] width 18 height 18
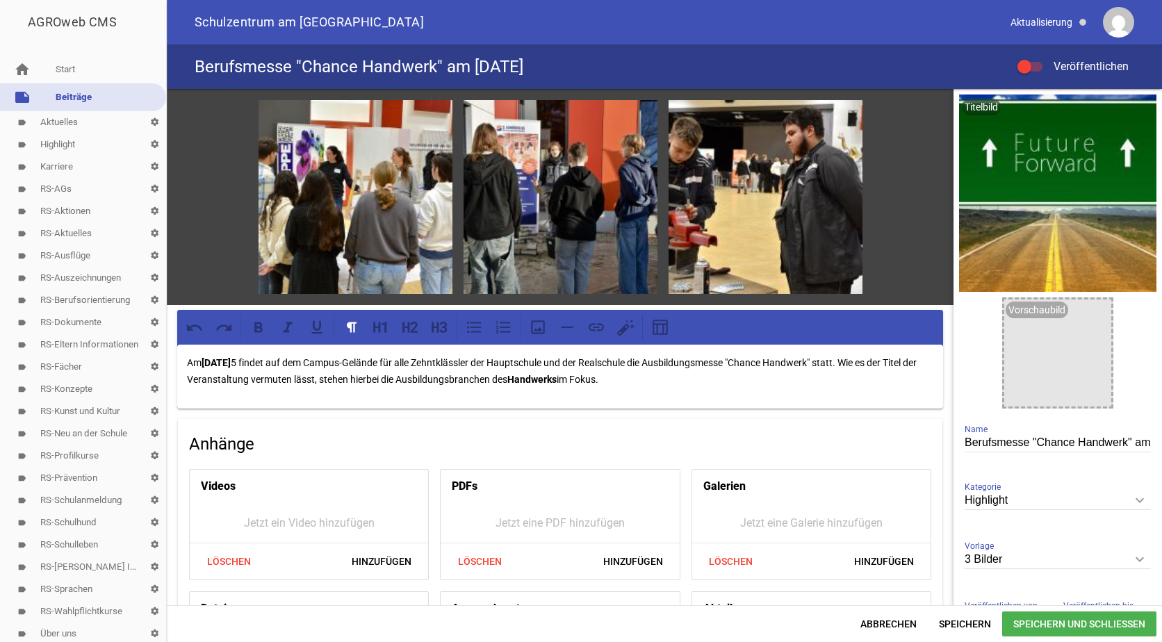
click at [200, 390] on div "Am [DATE] 5 findet auf dem Campus-Gelände für alle Zehntklässler der Hauptschul…" at bounding box center [560, 377] width 766 height 64
click at [654, 376] on p "Am [DATE] 5 findet auf dem Campus-Gelände für alle Zehntklässler der Hauptschul…" at bounding box center [560, 370] width 746 height 33
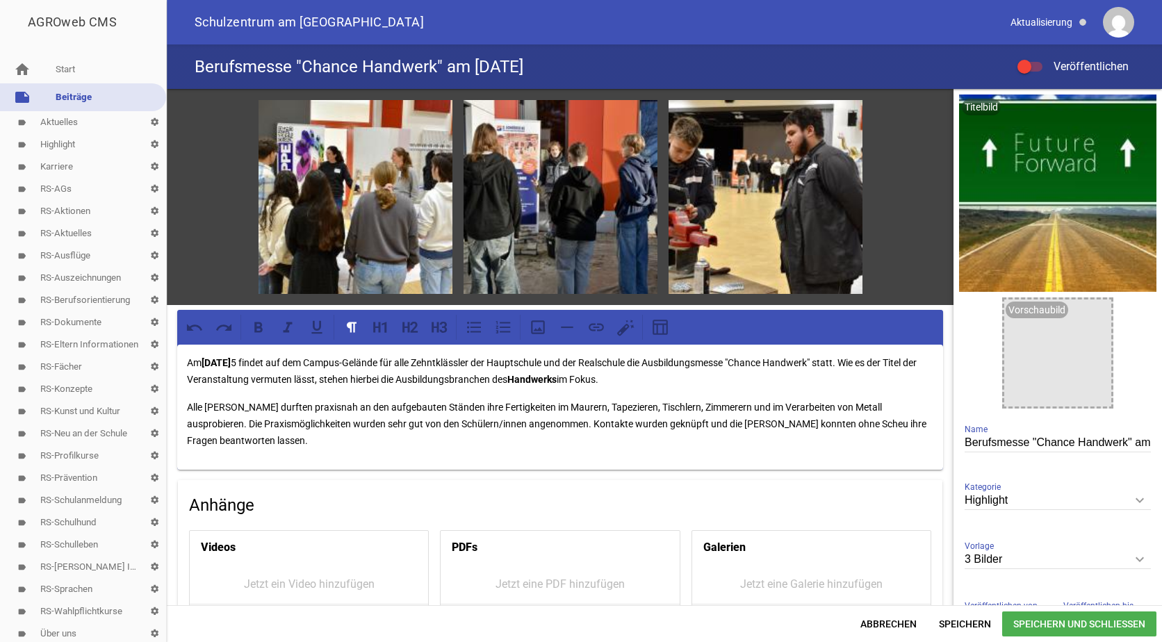
click at [260, 404] on p "Alle [PERSON_NAME] durften praxisnah an den aufgebauten Ständen ihre Fertigkeit…" at bounding box center [560, 424] width 746 height 50
drag, startPoint x: 515, startPoint y: 423, endPoint x: 904, endPoint y: 406, distance: 389.4
click at [904, 406] on p "Alle [PERSON_NAME] dürfen praxisnah an den aufgebauten Ständen ihre Fertigkeite…" at bounding box center [560, 424] width 746 height 50
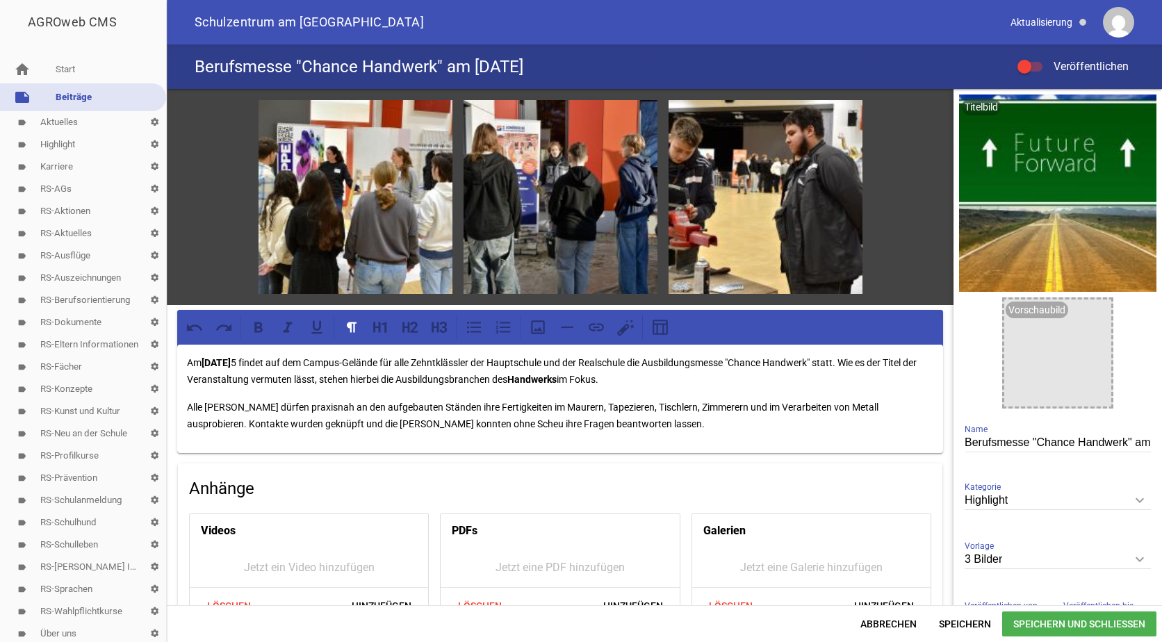
click at [261, 422] on p "Alle [PERSON_NAME] dürfen praxisnah an den aufgebauten Ständen ihre Fertigkeite…" at bounding box center [560, 415] width 746 height 33
click at [300, 419] on p "Alle [PERSON_NAME] dürfen praxisnah an den aufgebauten Ständen ihre Fertigkeite…" at bounding box center [560, 415] width 746 height 33
click at [440, 418] on p "Alle [PERSON_NAME] dürfen praxisnah an den aufgebauten Ständen ihre Fertigkeite…" at bounding box center [560, 415] width 746 height 33
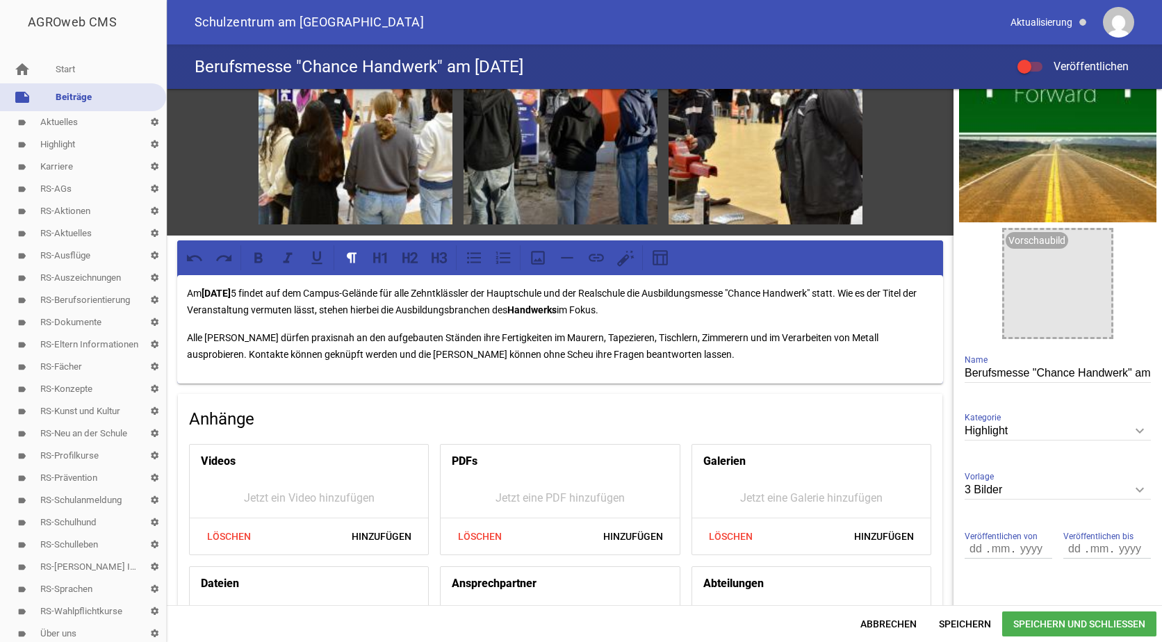
scroll to position [139, 0]
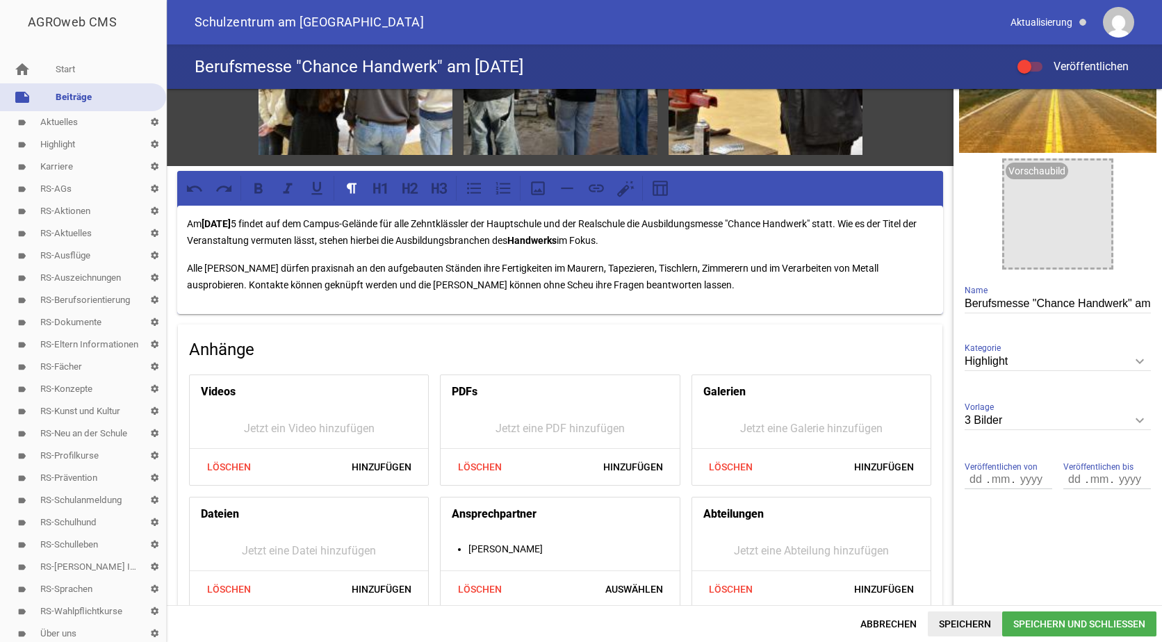
click at [966, 618] on span "Speichern" at bounding box center [964, 623] width 74 height 25
click at [1025, 65] on span at bounding box center [1024, 67] width 6 height 6
click at [1037, 58] on input "Veröffentlichen" at bounding box center [1037, 58] width 0 height 0
click at [1021, 617] on span "Speichern und Schließen" at bounding box center [1079, 623] width 154 height 25
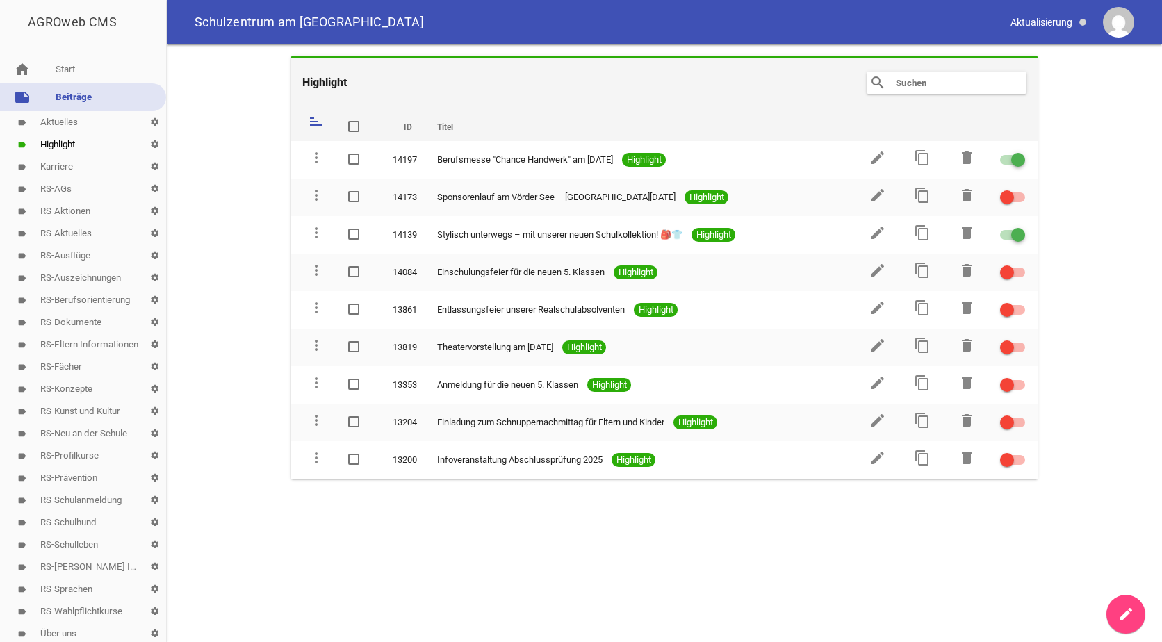
click at [242, 171] on main "Highlight search clear sort ID Titel delete more_vert 14197 Berufsmesse "Chance…" at bounding box center [664, 342] width 995 height 597
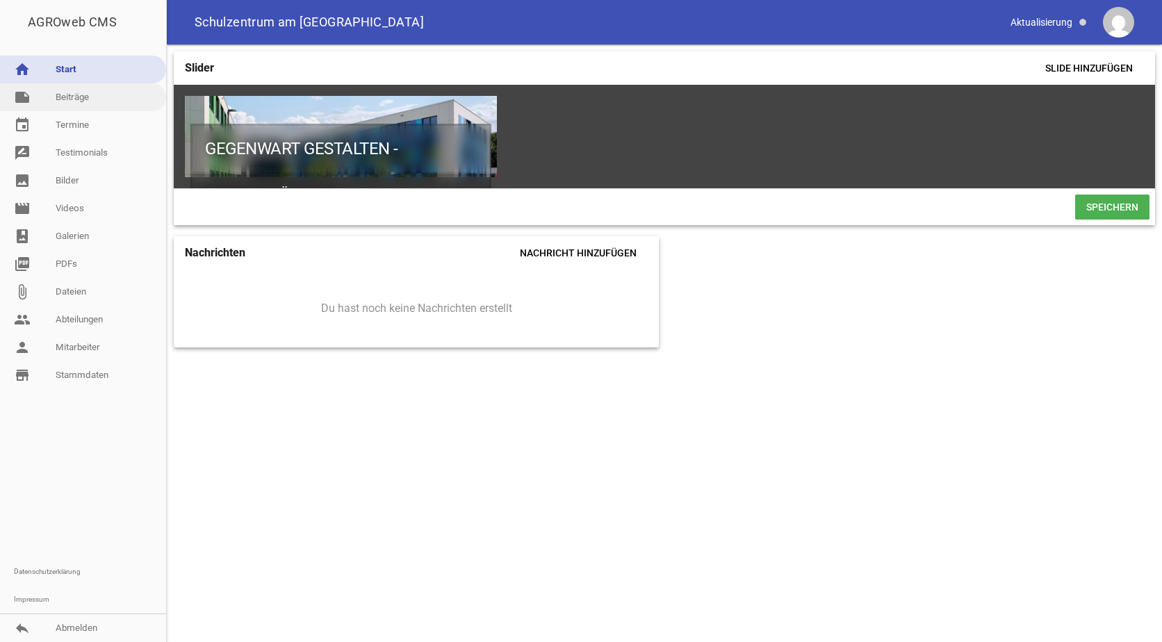
click at [64, 92] on link "note Beiträge" at bounding box center [83, 97] width 166 height 28
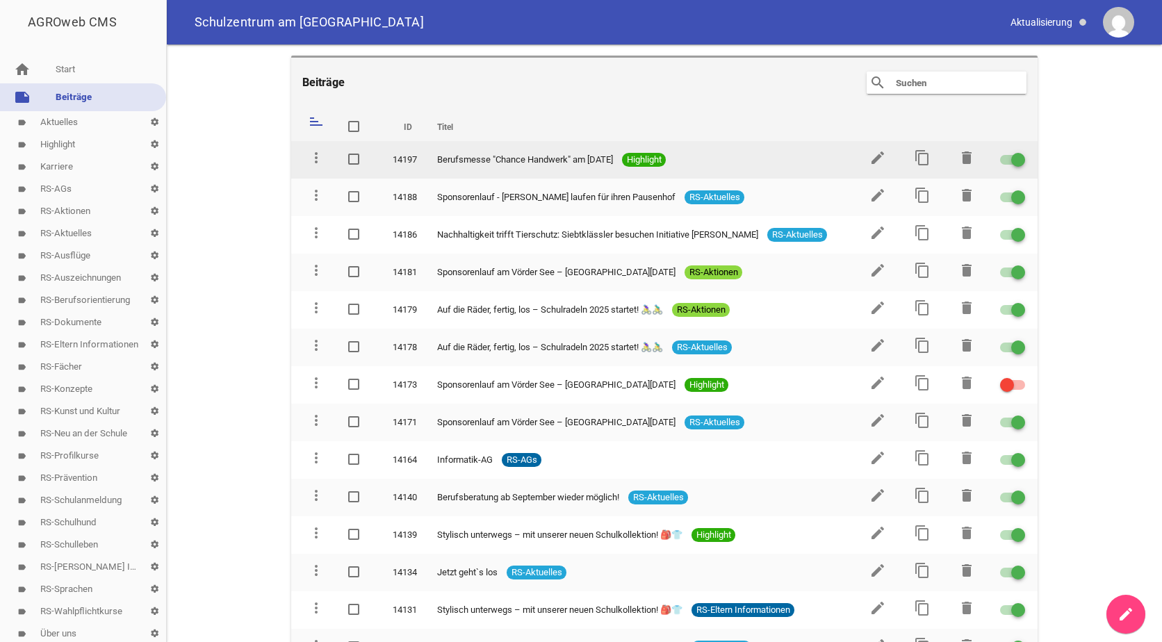
click at [493, 160] on span "Berufsmesse "Chance Handwerk" am [DATE]" at bounding box center [525, 160] width 176 height 14
click at [871, 157] on icon "edit" at bounding box center [877, 157] width 17 height 17
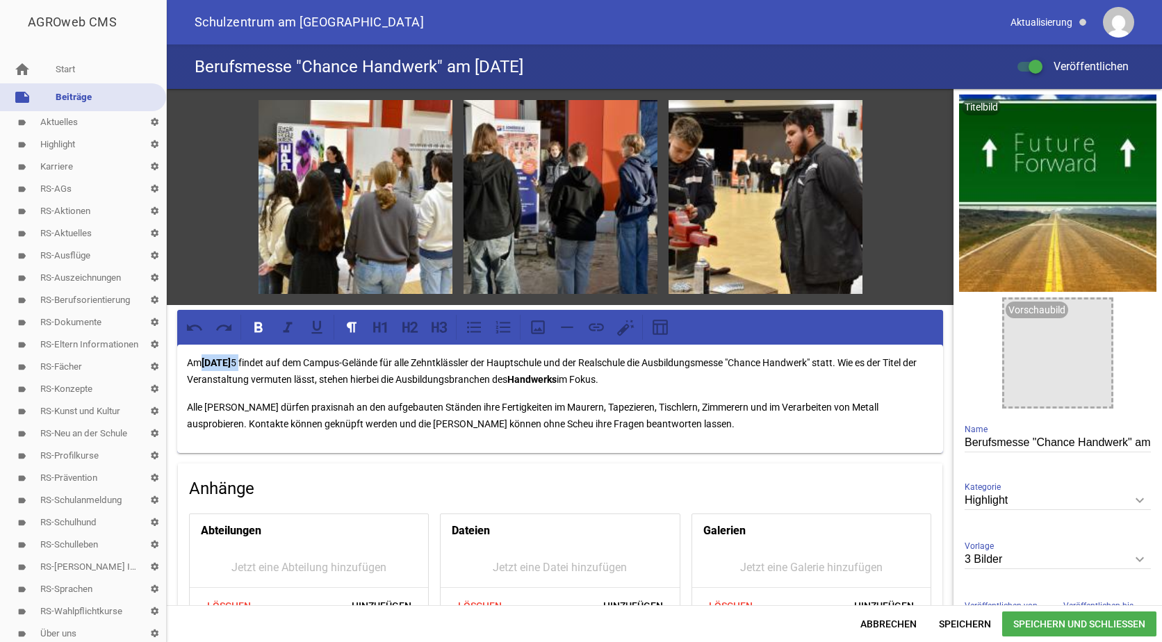
drag, startPoint x: 256, startPoint y: 360, endPoint x: 205, endPoint y: 361, distance: 50.7
click at [205, 361] on p "Am [DATE] 5 findet auf dem Campus-Gelände für alle Zehntklässler der Hauptschul…" at bounding box center [560, 370] width 746 height 33
click at [261, 324] on icon at bounding box center [258, 327] width 8 height 10
click at [294, 386] on div "Am 29.08.2025 findet auf dem Campus-Gelände für alle Zehntklässler der Hauptsch…" at bounding box center [560, 399] width 766 height 108
click at [1016, 622] on span "Speichern und Schließen" at bounding box center [1079, 623] width 154 height 25
